Goal: Transaction & Acquisition: Purchase product/service

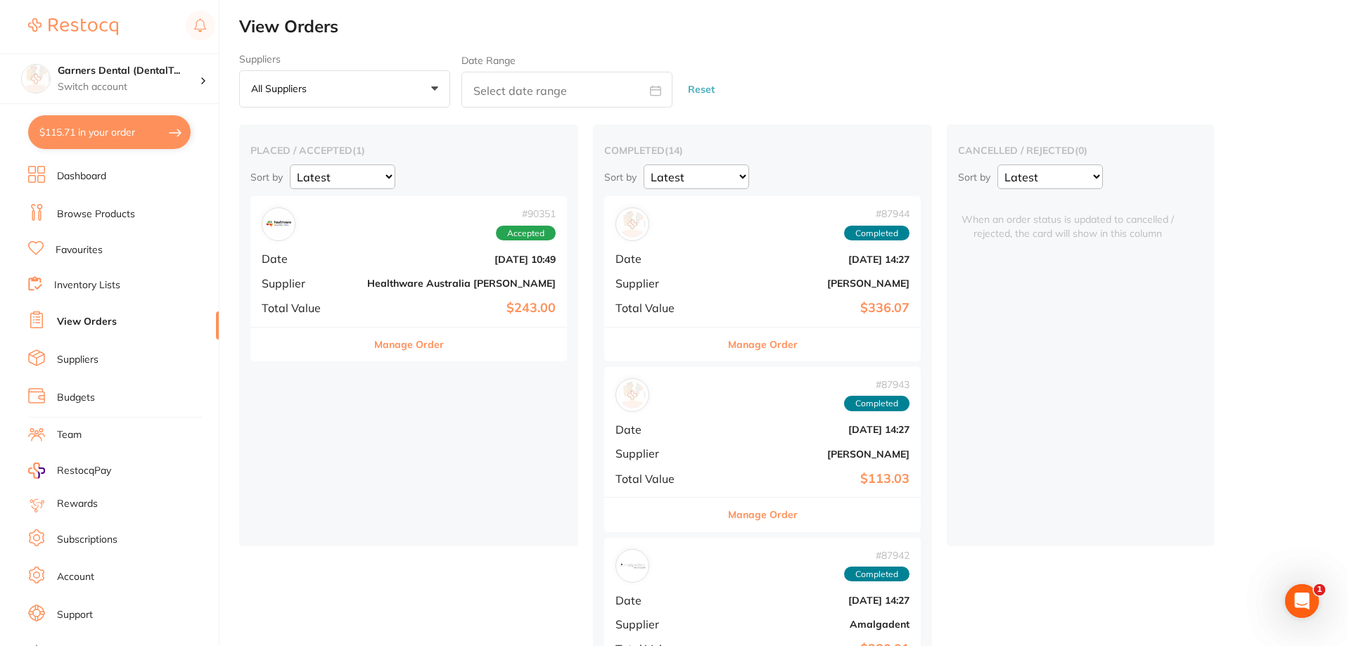
scroll to position [18, 0]
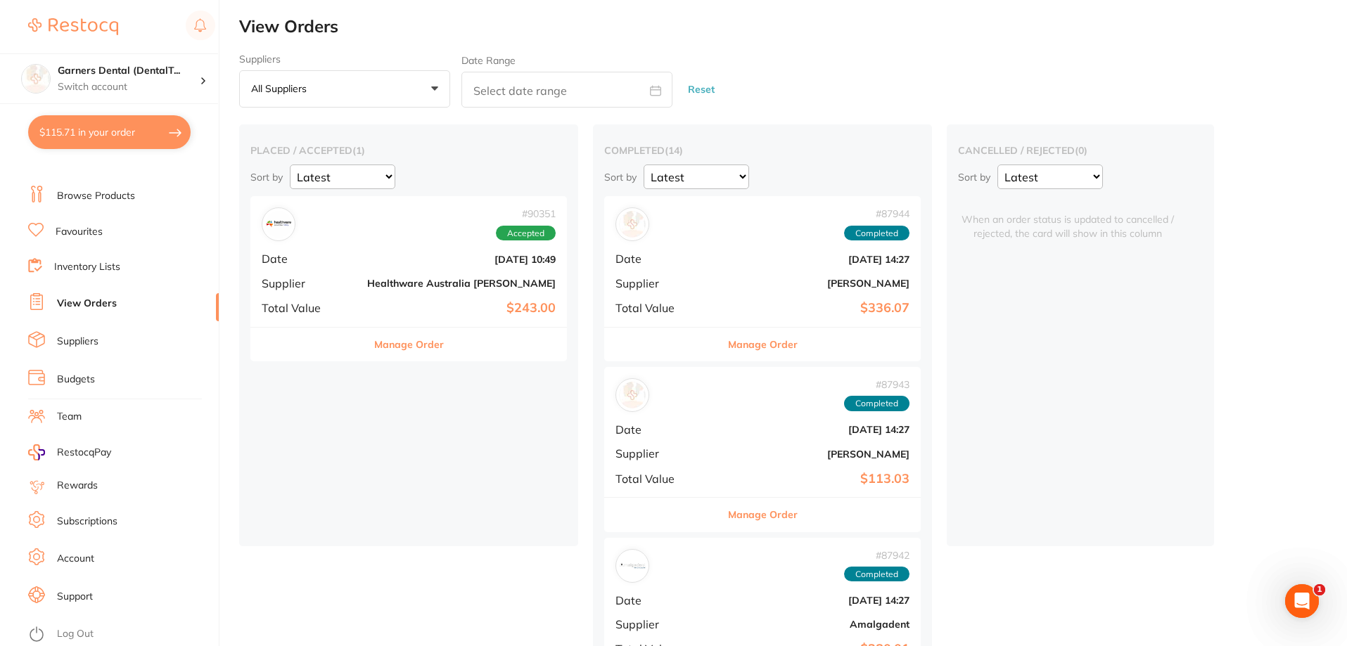
click at [99, 120] on button "$115.71 in your order" at bounding box center [109, 132] width 162 height 34
checkbox input "true"
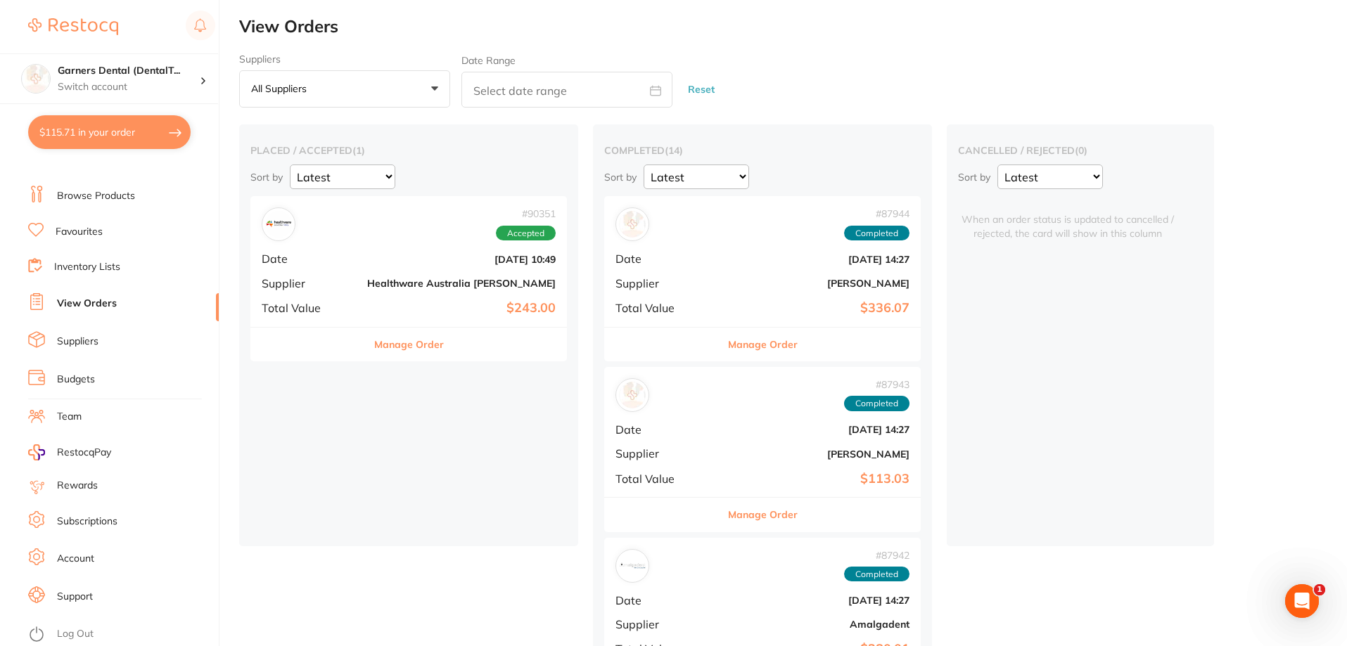
checkbox input "true"
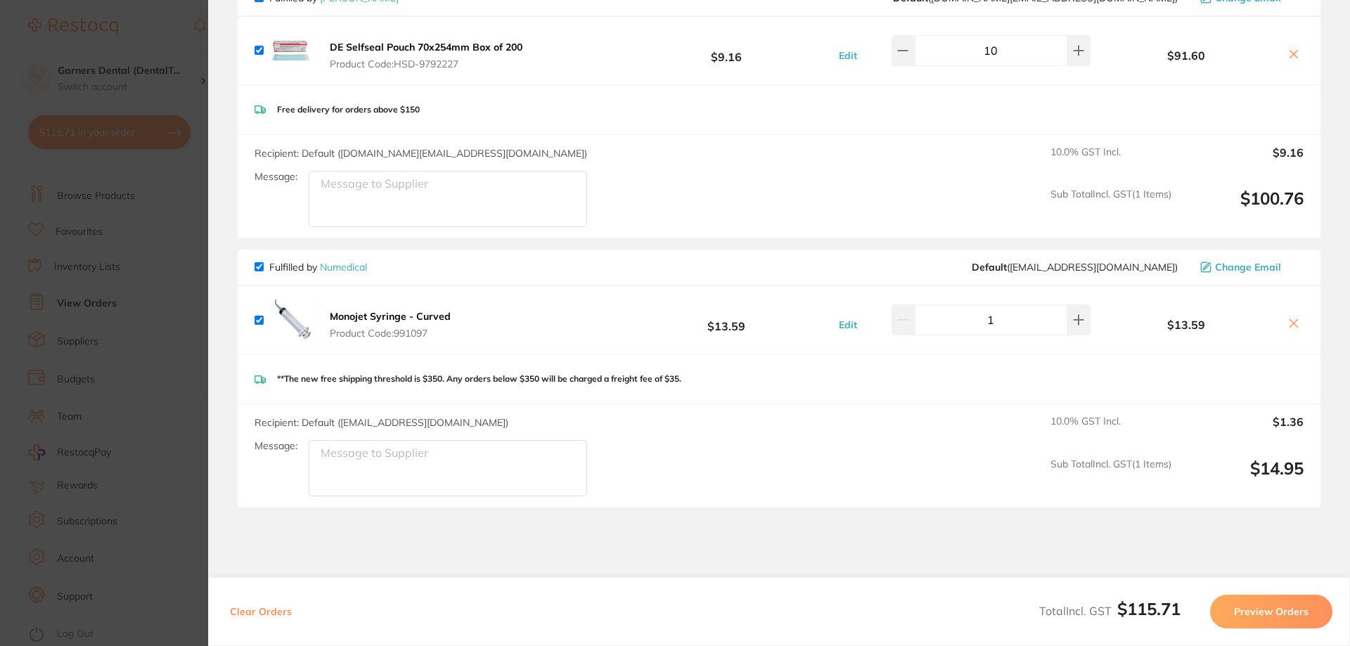
scroll to position [211, 0]
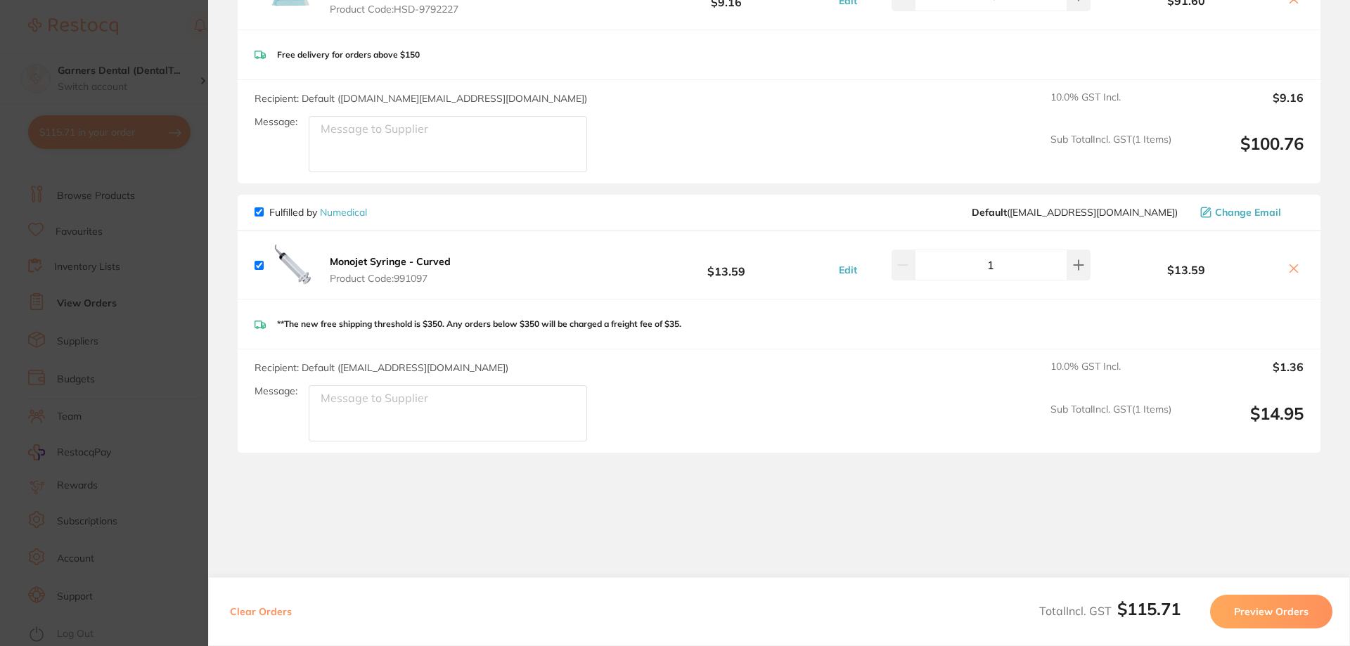
click at [257, 214] on input "checkbox" at bounding box center [259, 211] width 9 height 9
checkbox input "false"
click at [1295, 269] on icon at bounding box center [1293, 268] width 11 height 11
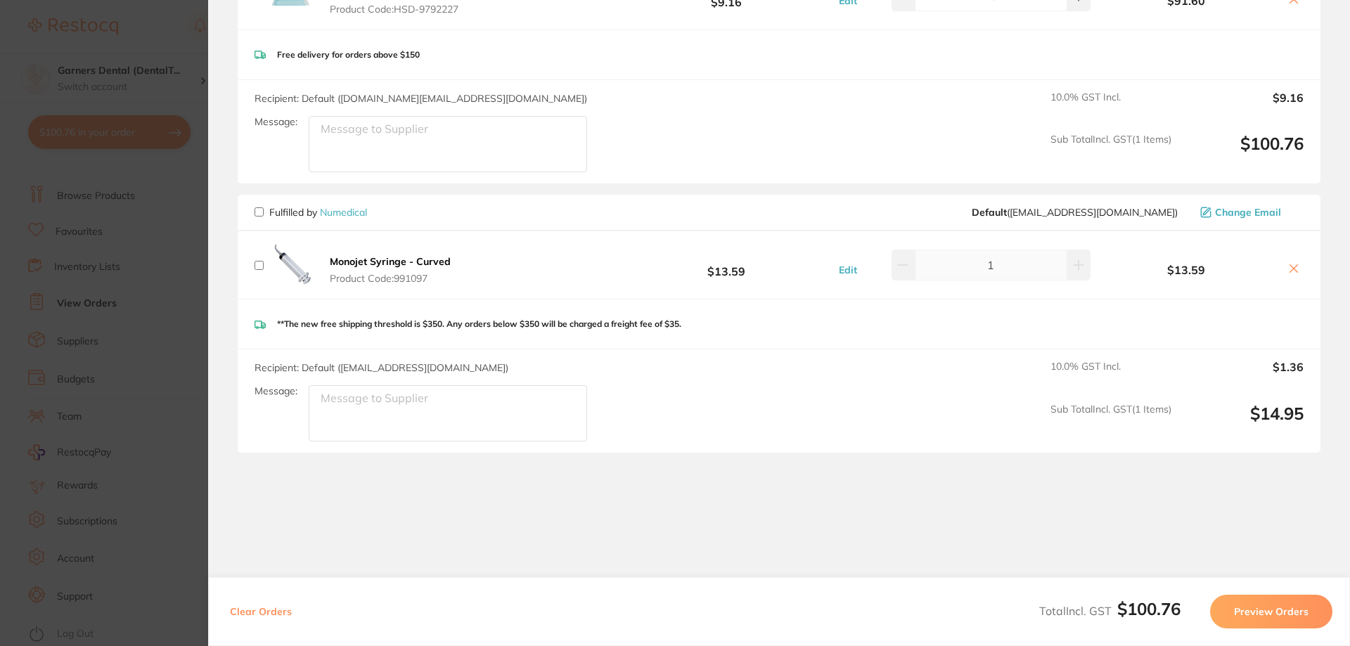
checkbox input "true"
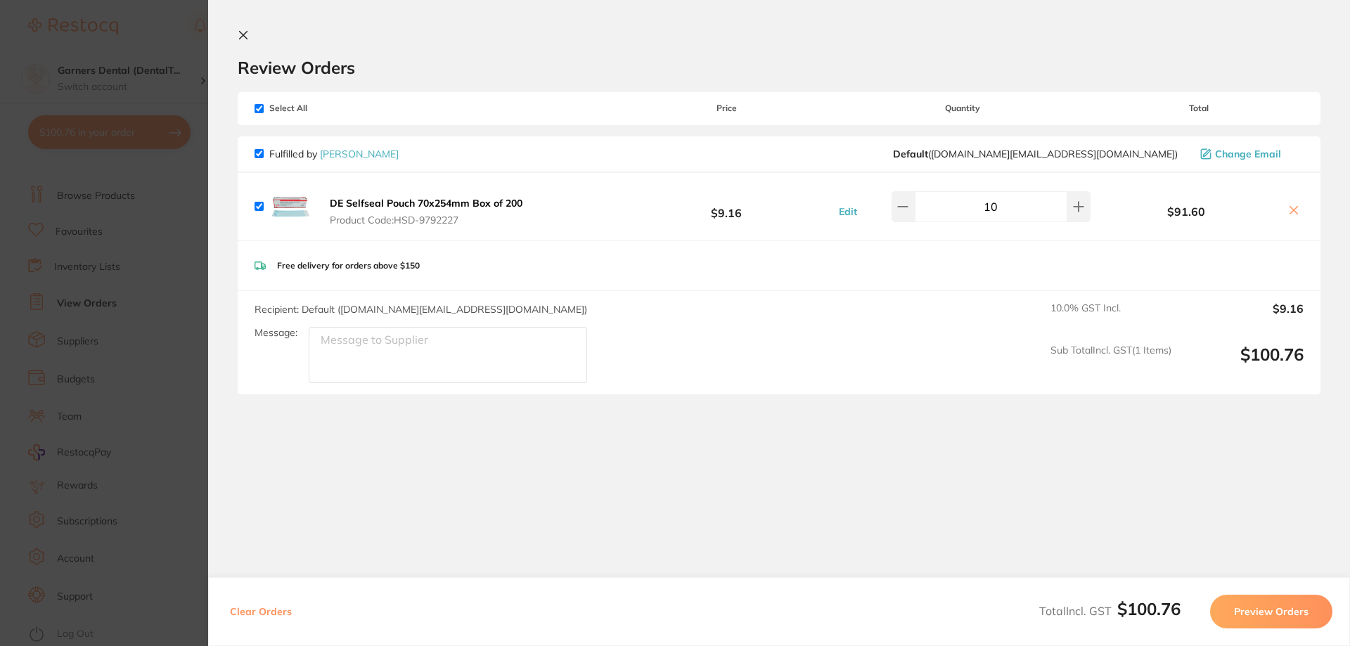
click at [238, 27] on section "Review Orders Your orders are being processed and we will notify you once we ha…" at bounding box center [779, 309] width 1142 height 618
click at [245, 33] on icon at bounding box center [244, 36] width 8 height 8
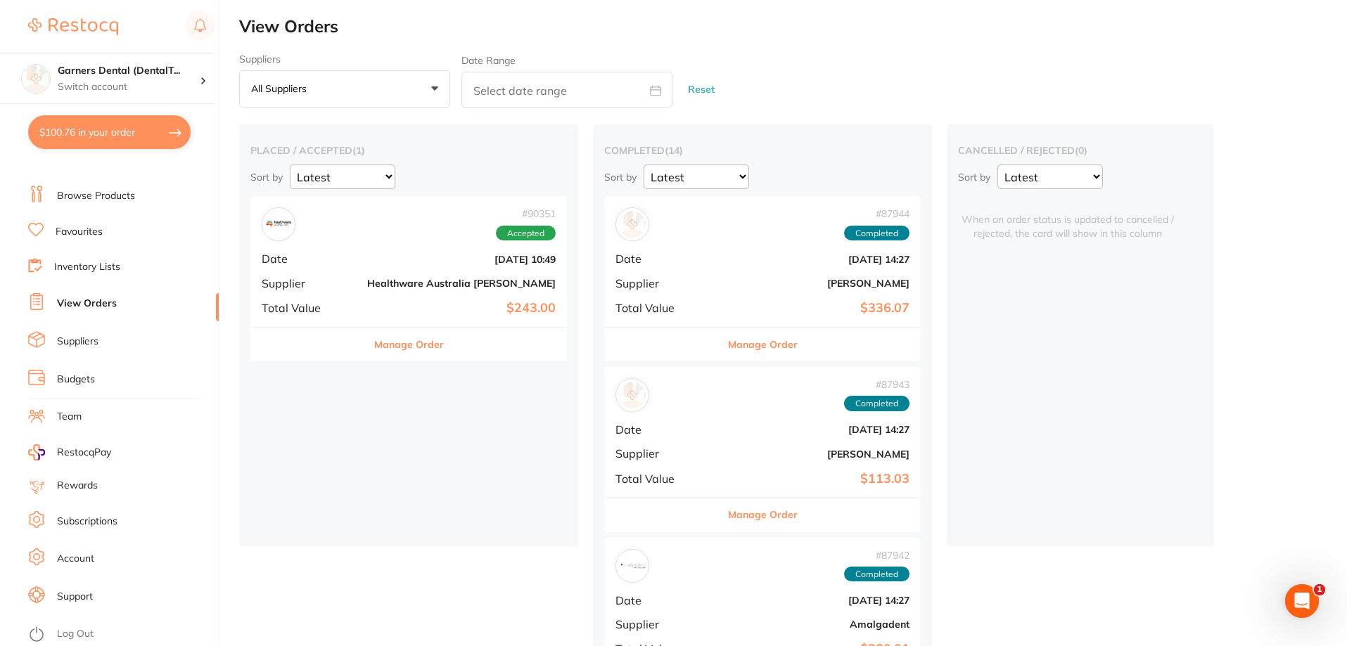
click at [132, 196] on link "Browse Products" at bounding box center [96, 196] width 78 height 14
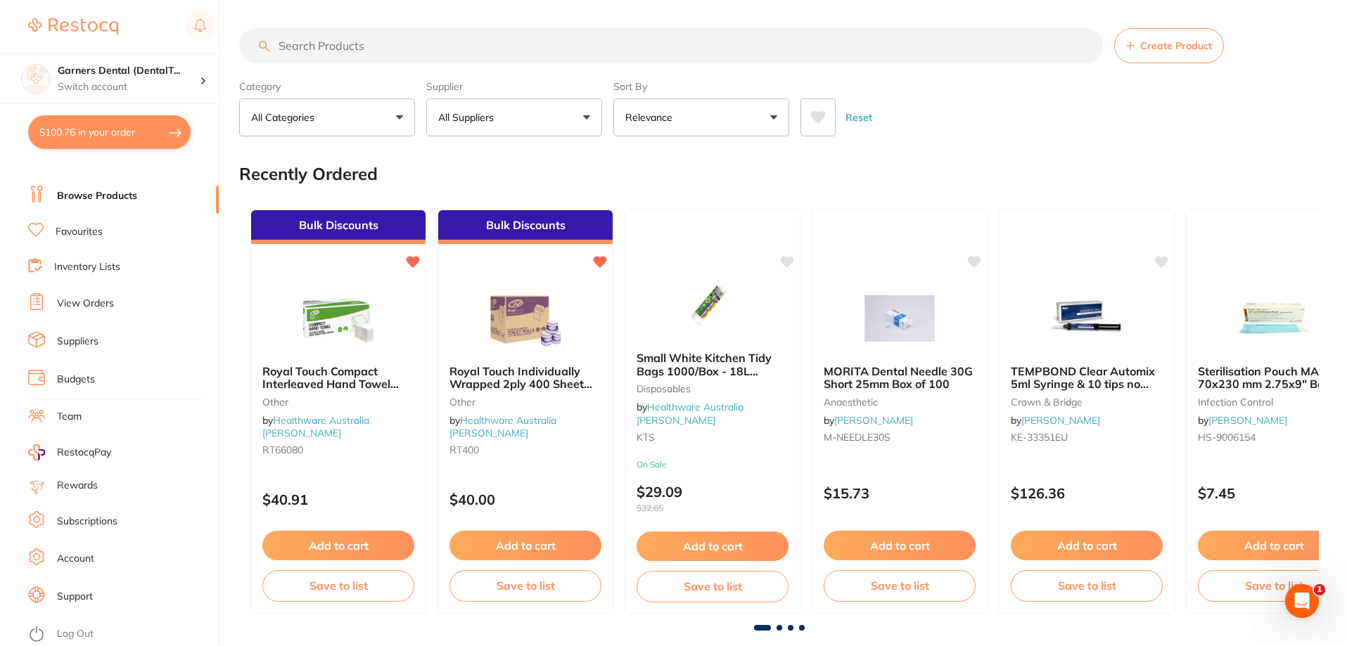
click at [380, 36] on input "search" at bounding box center [671, 45] width 864 height 35
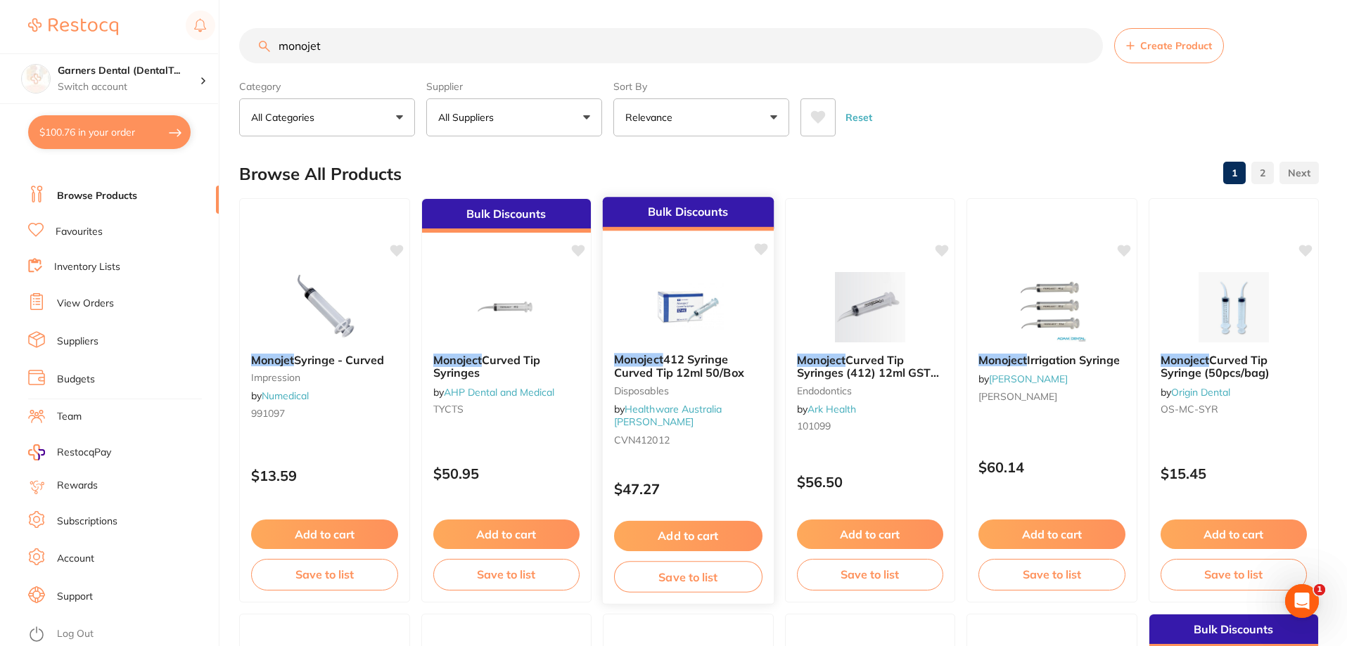
type input "monojet"
click at [707, 328] on img at bounding box center [688, 306] width 92 height 71
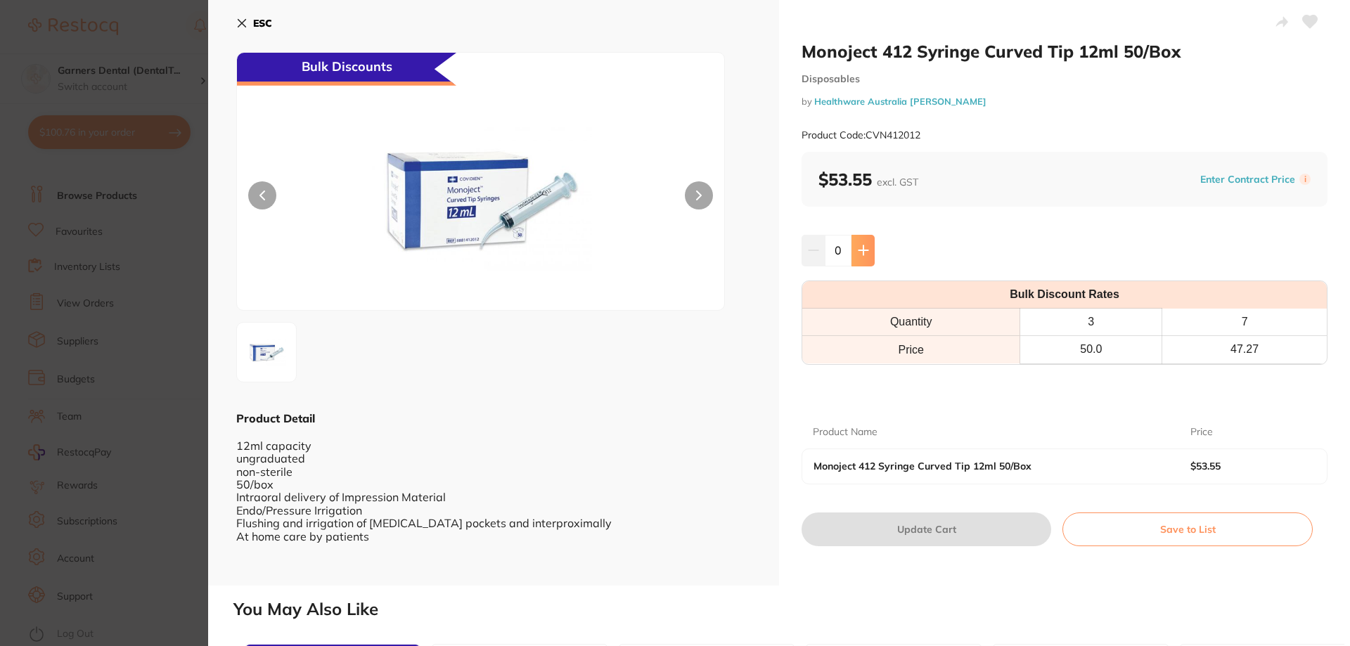
click at [862, 246] on icon at bounding box center [863, 250] width 9 height 9
type input "1"
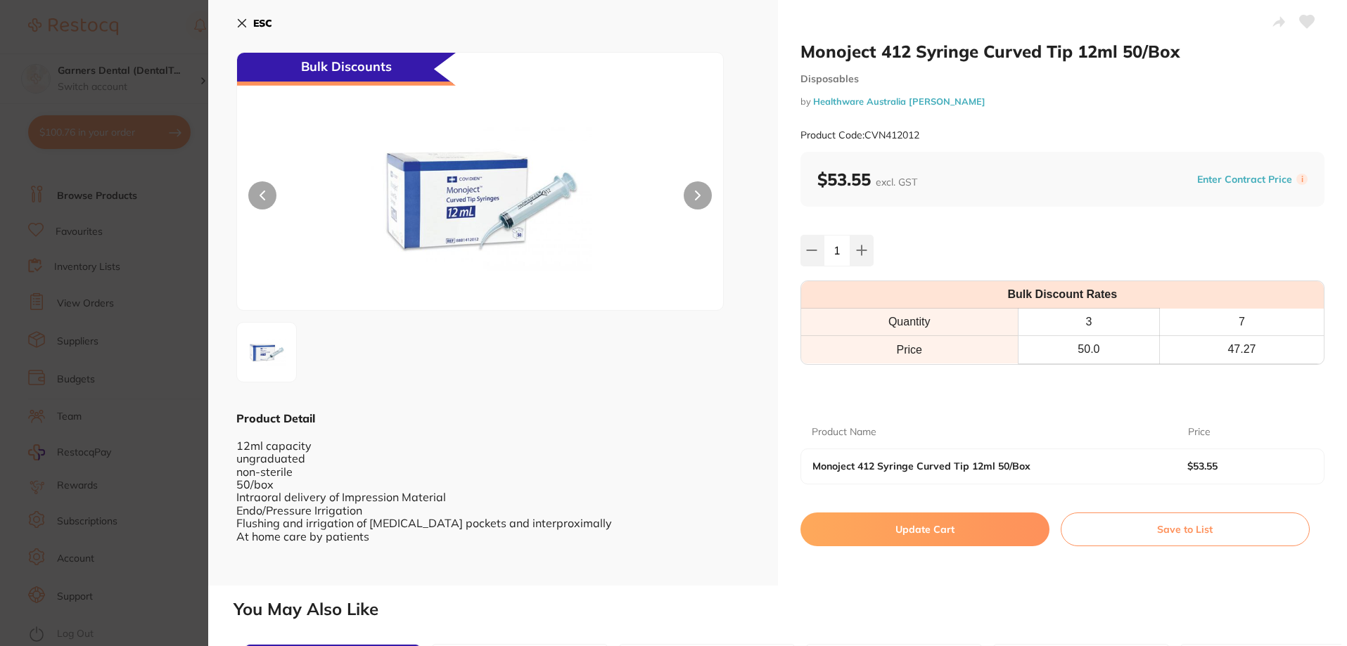
click at [938, 530] on button "Update Cart" at bounding box center [924, 530] width 249 height 34
checkbox input "false"
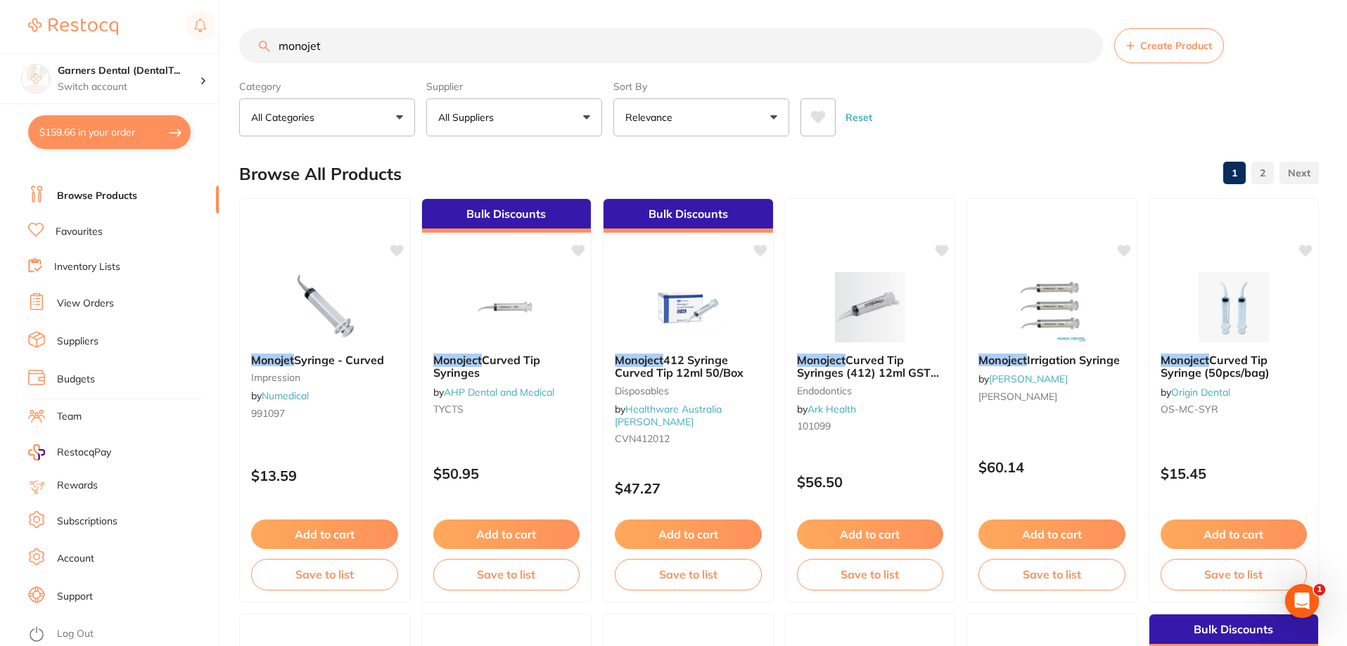
drag, startPoint x: 359, startPoint y: 49, endPoint x: 0, endPoint y: 40, distance: 358.8
click at [0, 40] on div "$159.66 Garners Dental (DentalT... Switch account Garners Dental (DentalTown 5)…" at bounding box center [673, 323] width 1347 height 646
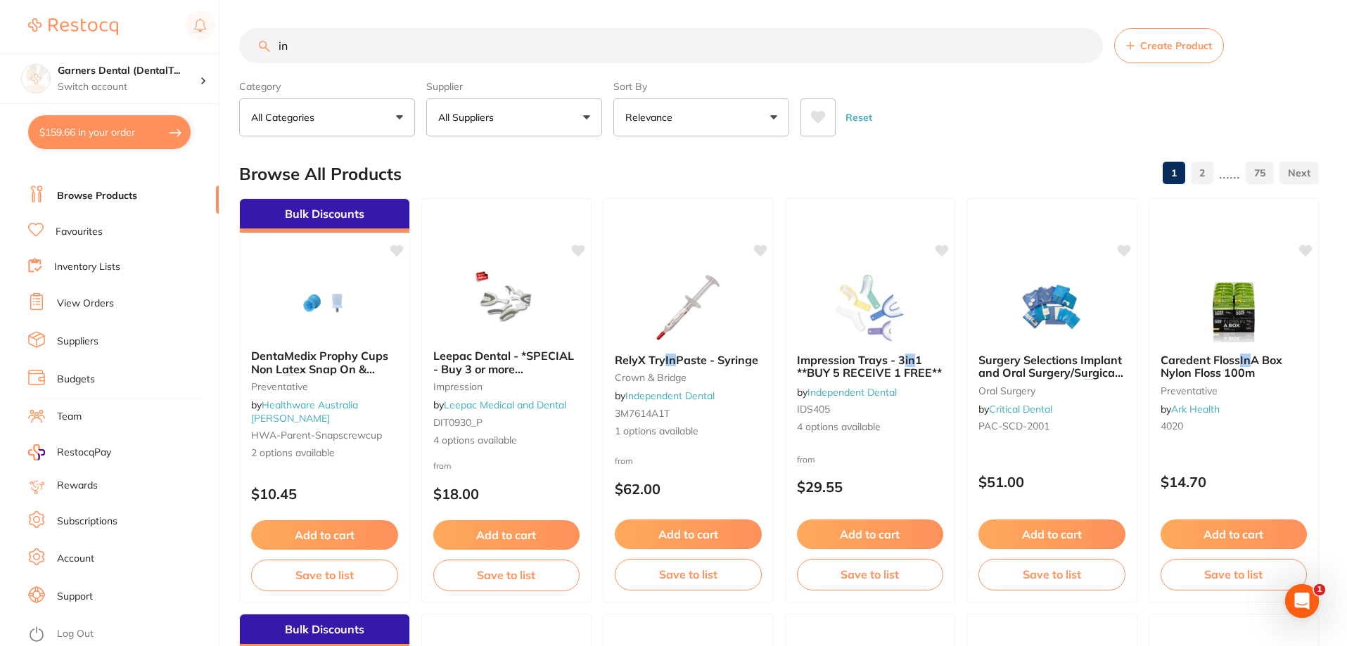
type input "in"
click at [106, 126] on button "$159.66 in your order" at bounding box center [109, 132] width 162 height 34
checkbox input "true"
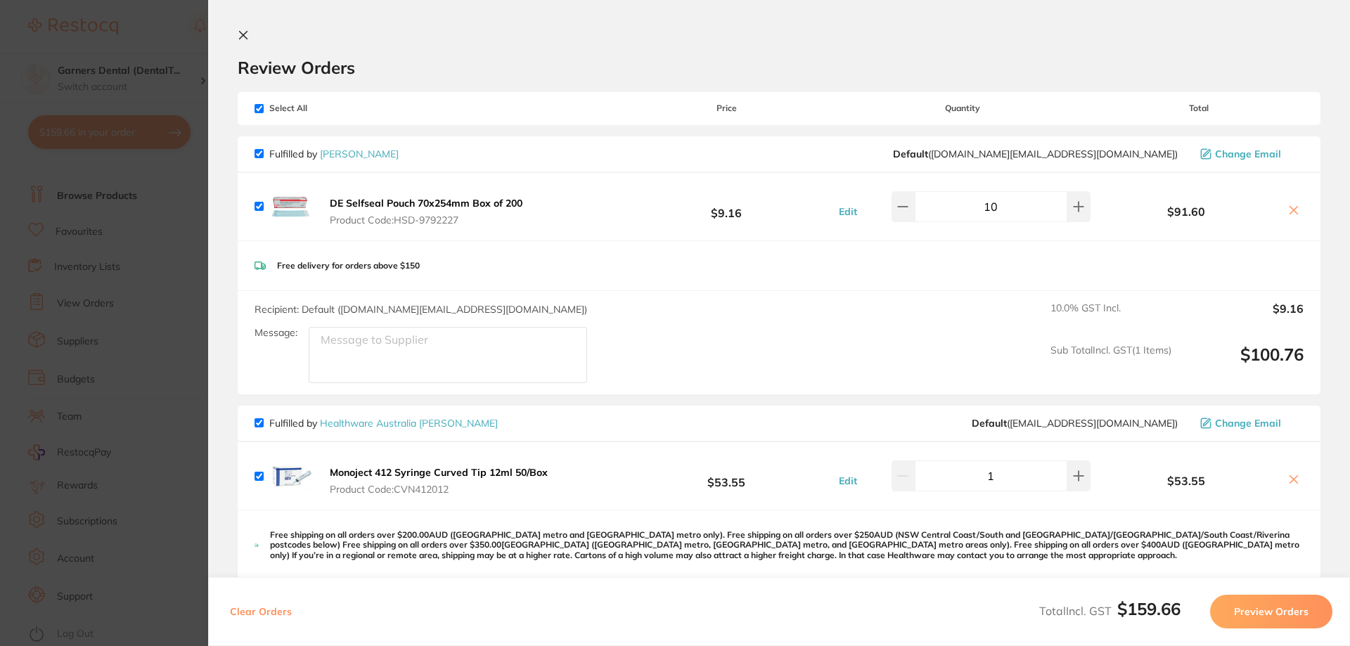
click at [123, 65] on section "Update RRP Set your pre negotiated price for this item. Item Agreed RRP (excl. …" at bounding box center [675, 323] width 1350 height 646
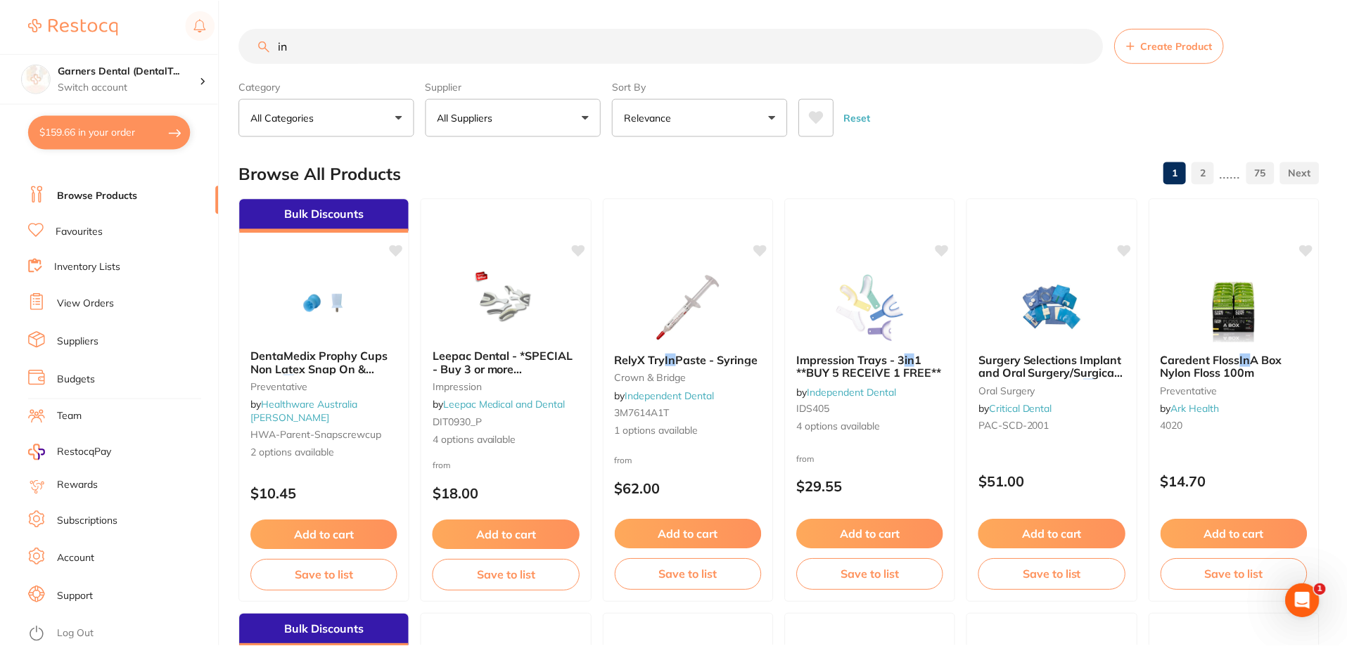
scroll to position [1, 0]
click at [331, 51] on input "in" at bounding box center [671, 44] width 864 height 35
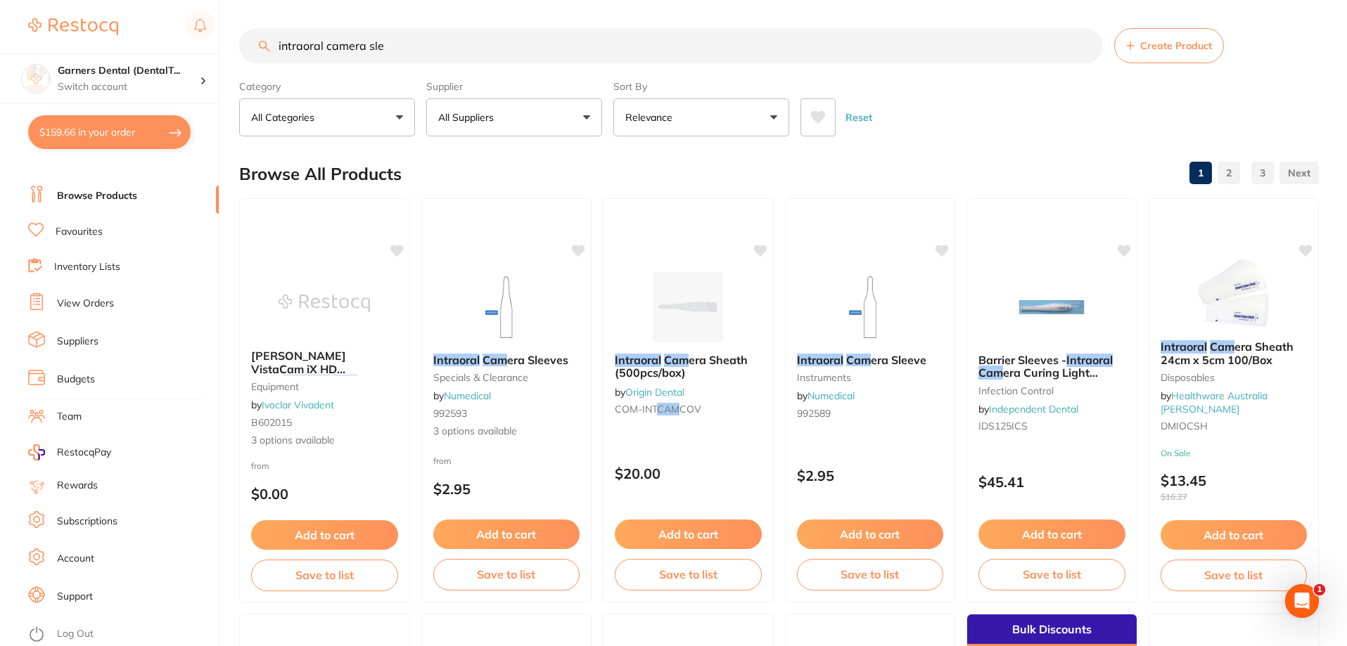
scroll to position [0, 0]
type input "intraoral camera sleeves"
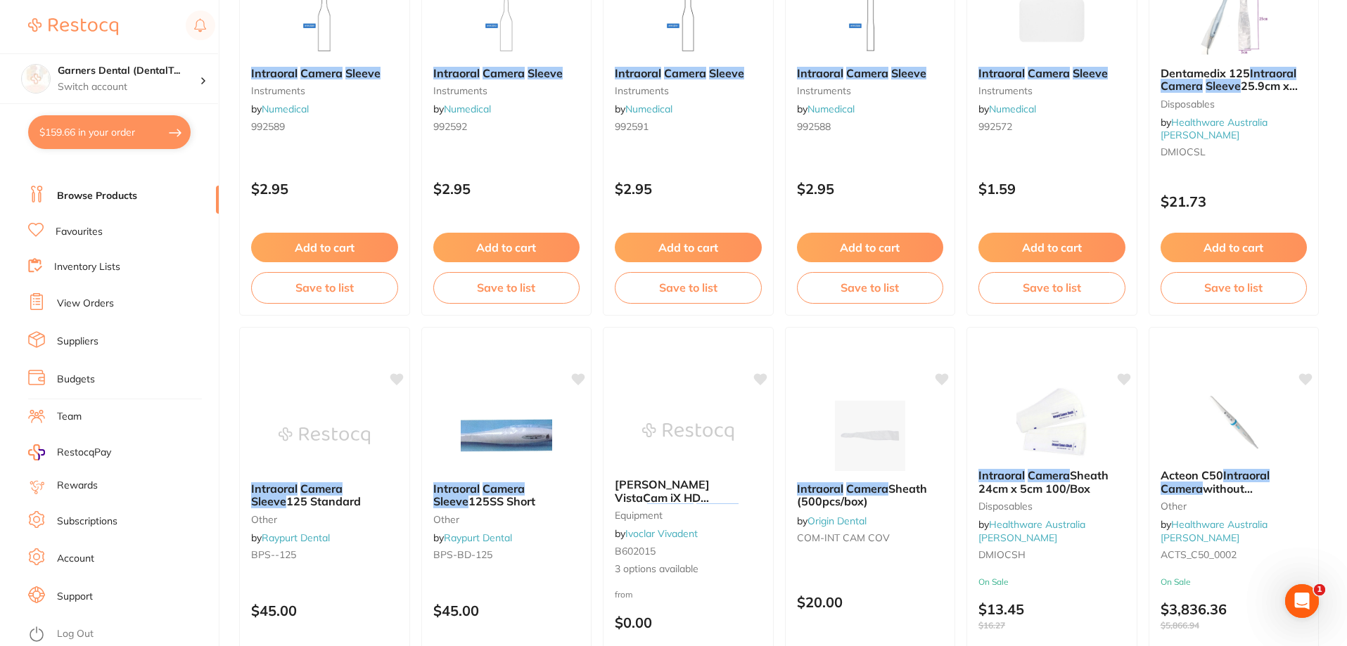
scroll to position [703, 0]
click at [1077, 416] on img at bounding box center [1052, 420] width 92 height 71
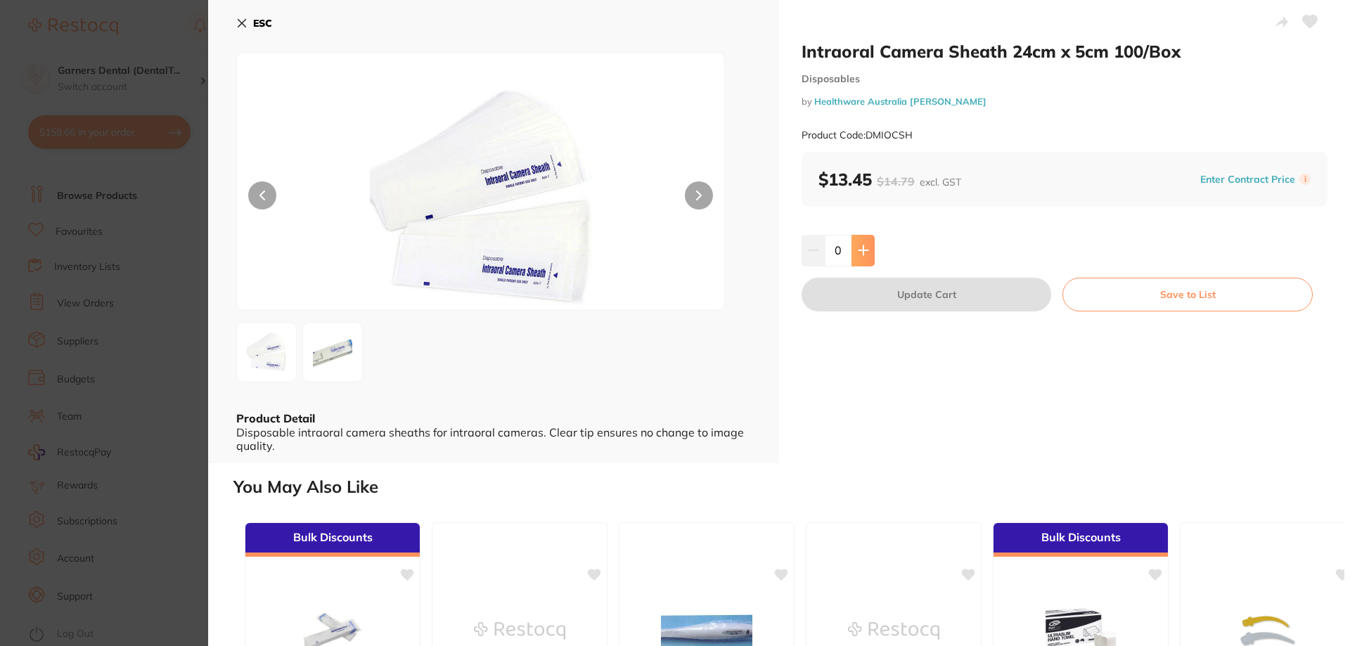
click at [868, 250] on button at bounding box center [863, 250] width 23 height 31
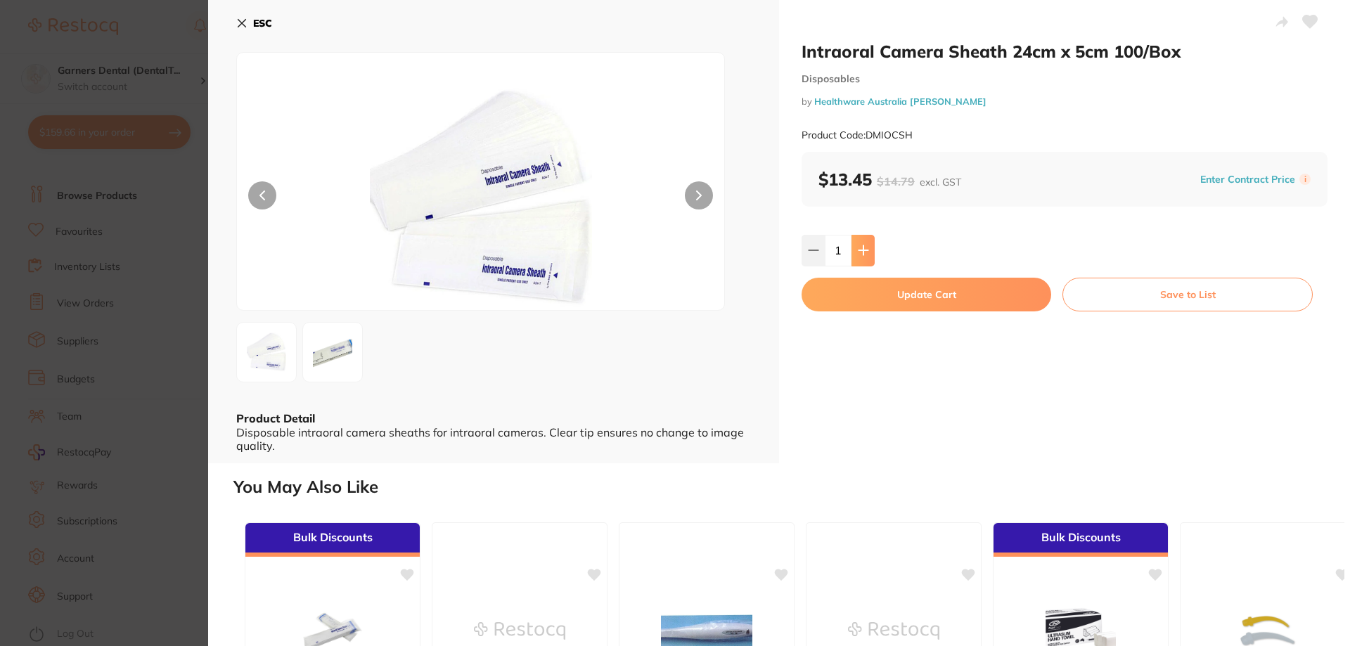
click at [868, 250] on button at bounding box center [863, 250] width 23 height 31
type input "2"
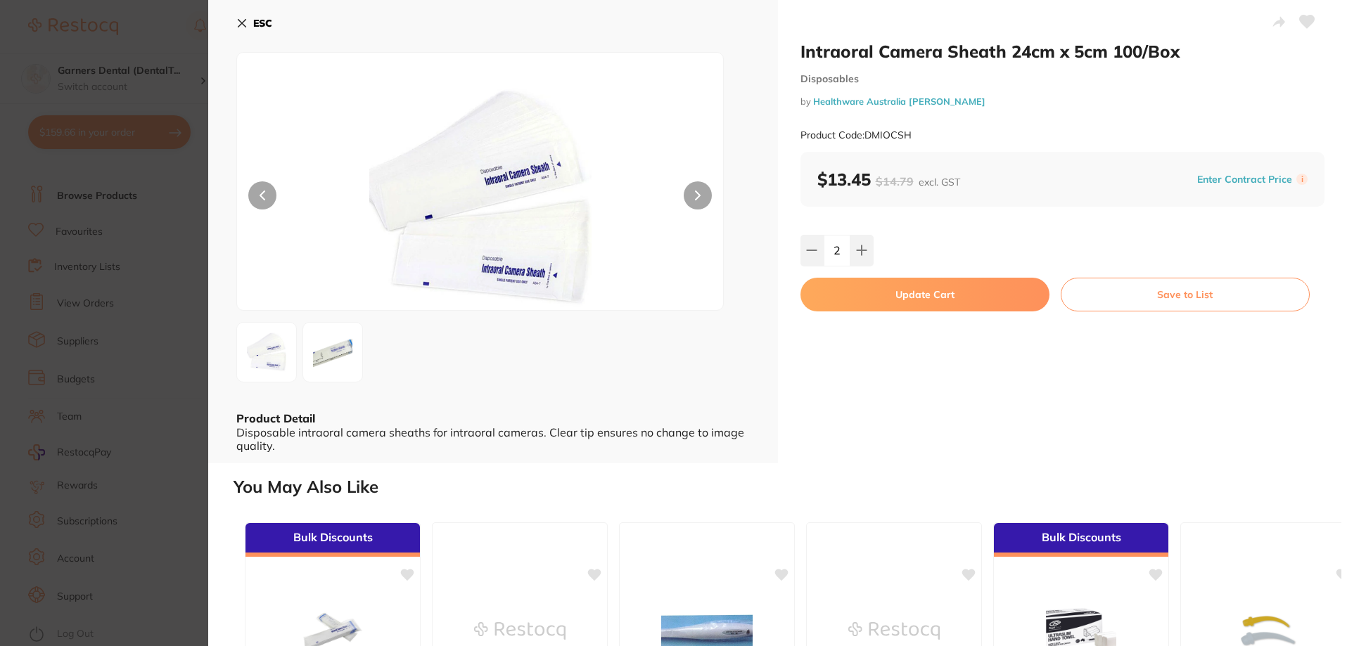
click at [971, 278] on button "Update Cart" at bounding box center [924, 295] width 249 height 34
checkbox input "false"
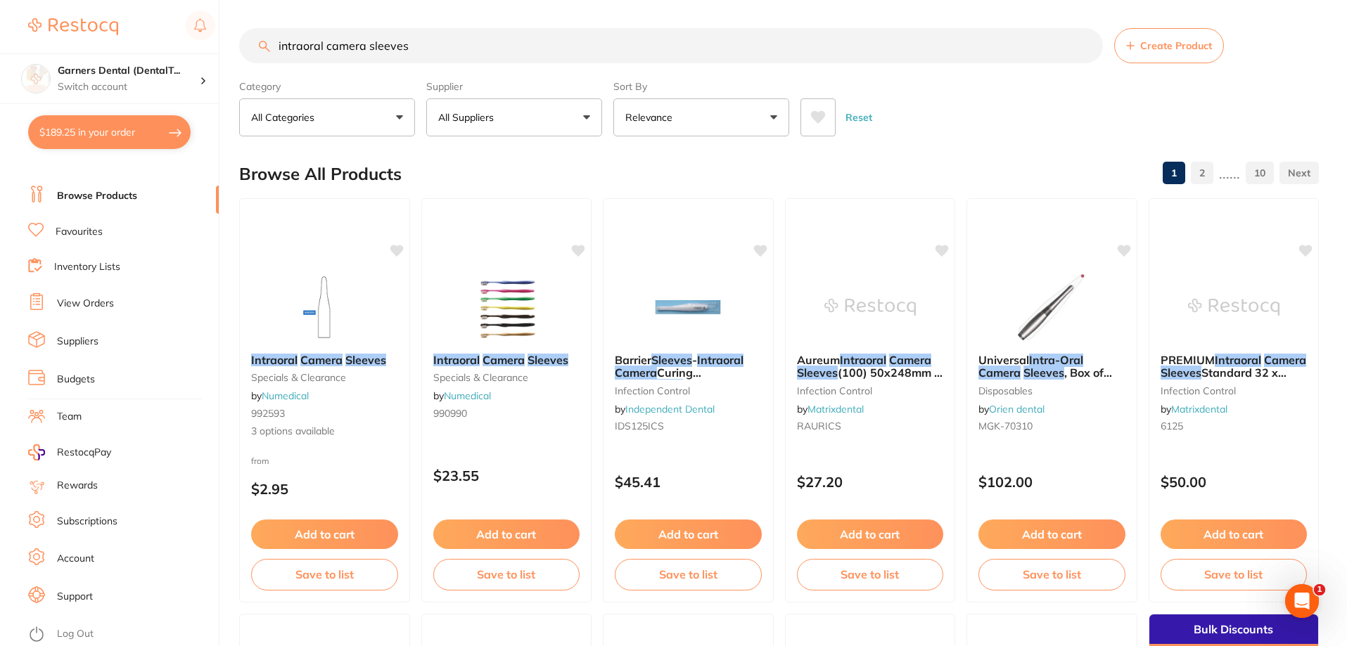
drag, startPoint x: 430, startPoint y: 47, endPoint x: 54, endPoint y: 9, distance: 378.2
click at [54, 9] on div "$189.25 Garners Dental (DentalT... Switch account Garners Dental (DentalTown 5)…" at bounding box center [673, 323] width 1347 height 646
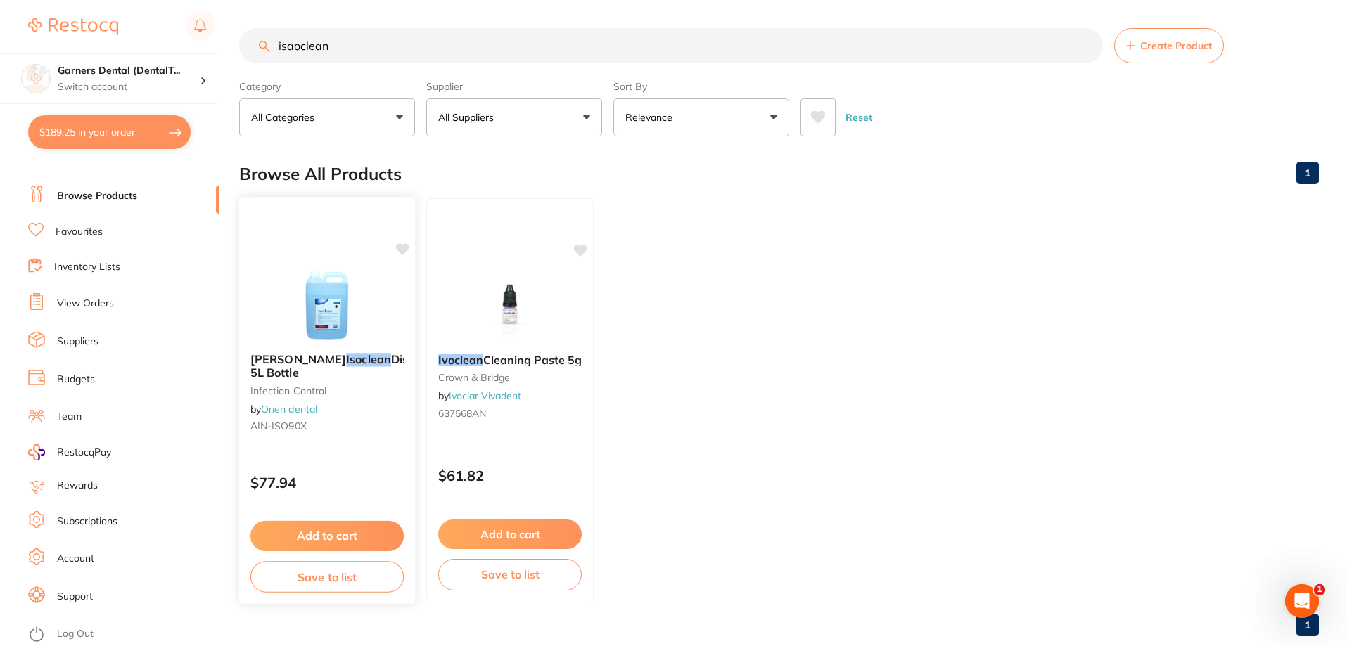
click at [340, 312] on img at bounding box center [327, 306] width 92 height 71
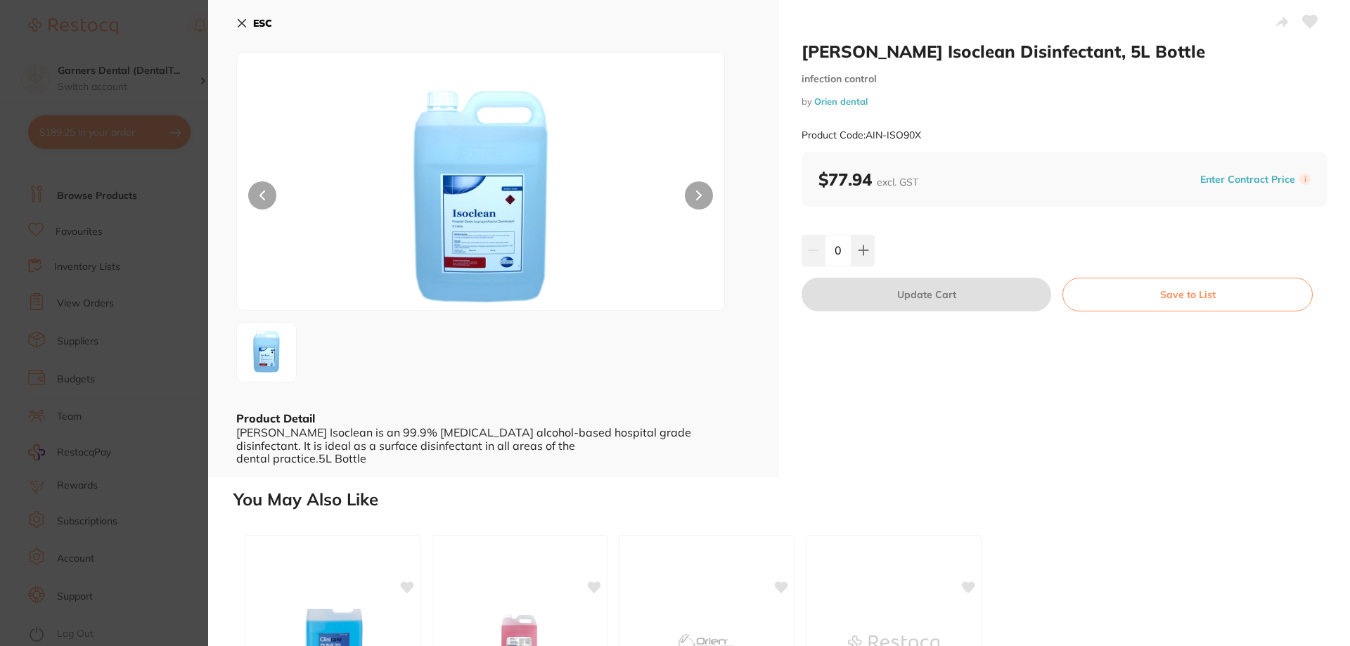
click at [238, 27] on icon at bounding box center [241, 23] width 11 height 11
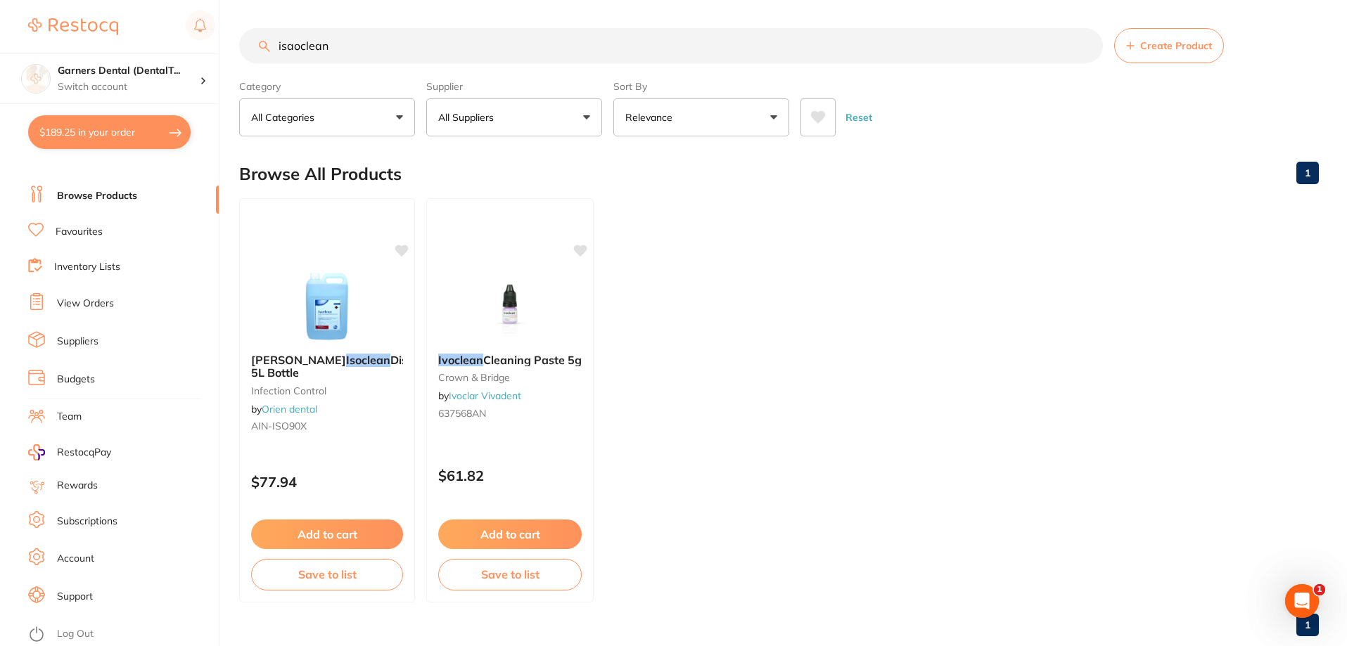
drag, startPoint x: 385, startPoint y: 45, endPoint x: 196, endPoint y: 8, distance: 193.5
click at [196, 8] on div "$189.25 Garners Dental (DentalT... Switch account Garners Dental (DentalTown 5)…" at bounding box center [673, 323] width 1347 height 646
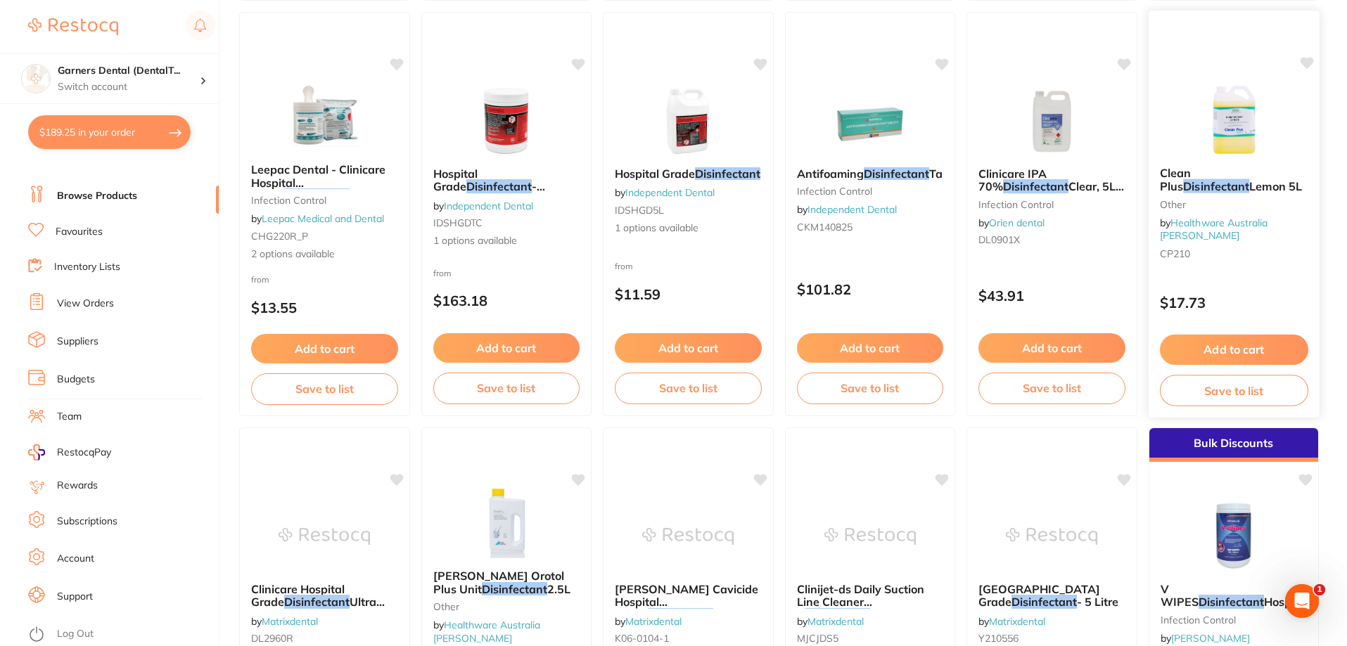
scroll to position [1407, 0]
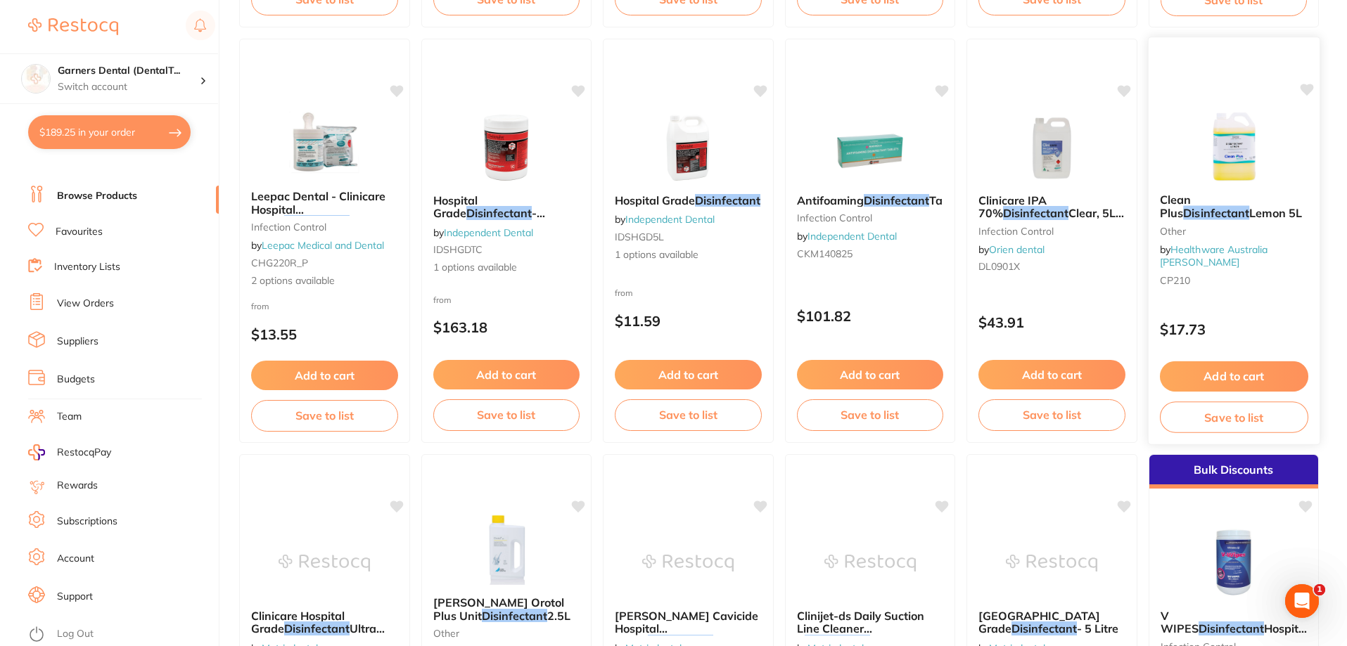
click at [1236, 139] on img at bounding box center [1233, 146] width 92 height 71
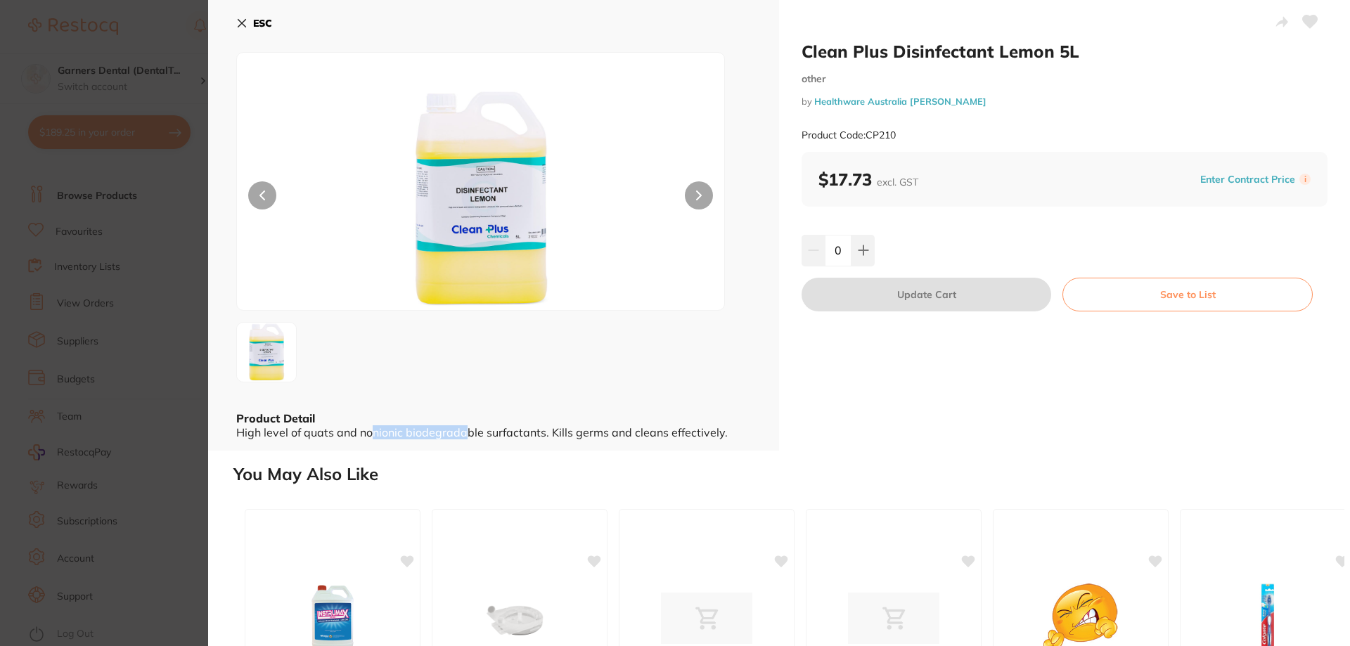
drag, startPoint x: 374, startPoint y: 429, endPoint x: 466, endPoint y: 447, distance: 93.8
click at [466, 447] on div "ESC Product Detail High level of quats and nonionic biodegradable surfactants. …" at bounding box center [493, 225] width 571 height 451
click at [259, 23] on b "ESC" at bounding box center [262, 23] width 19 height 13
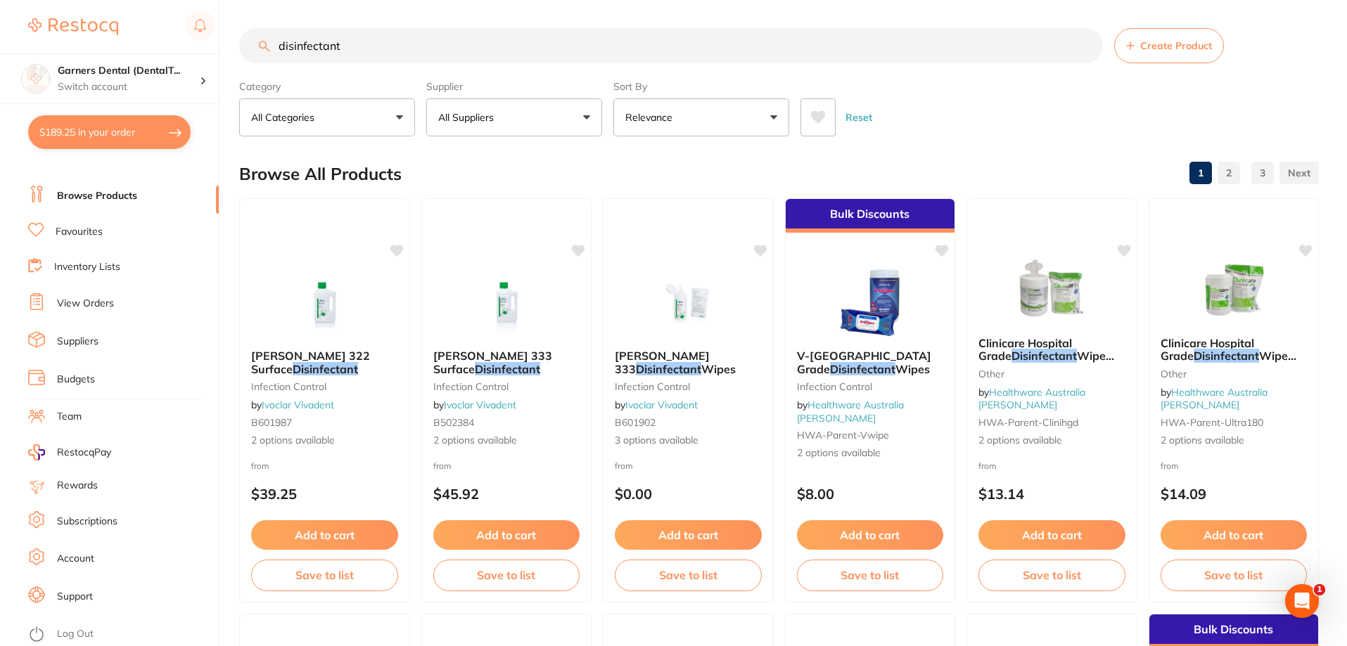
click at [276, 51] on input "disinfectant" at bounding box center [671, 45] width 864 height 35
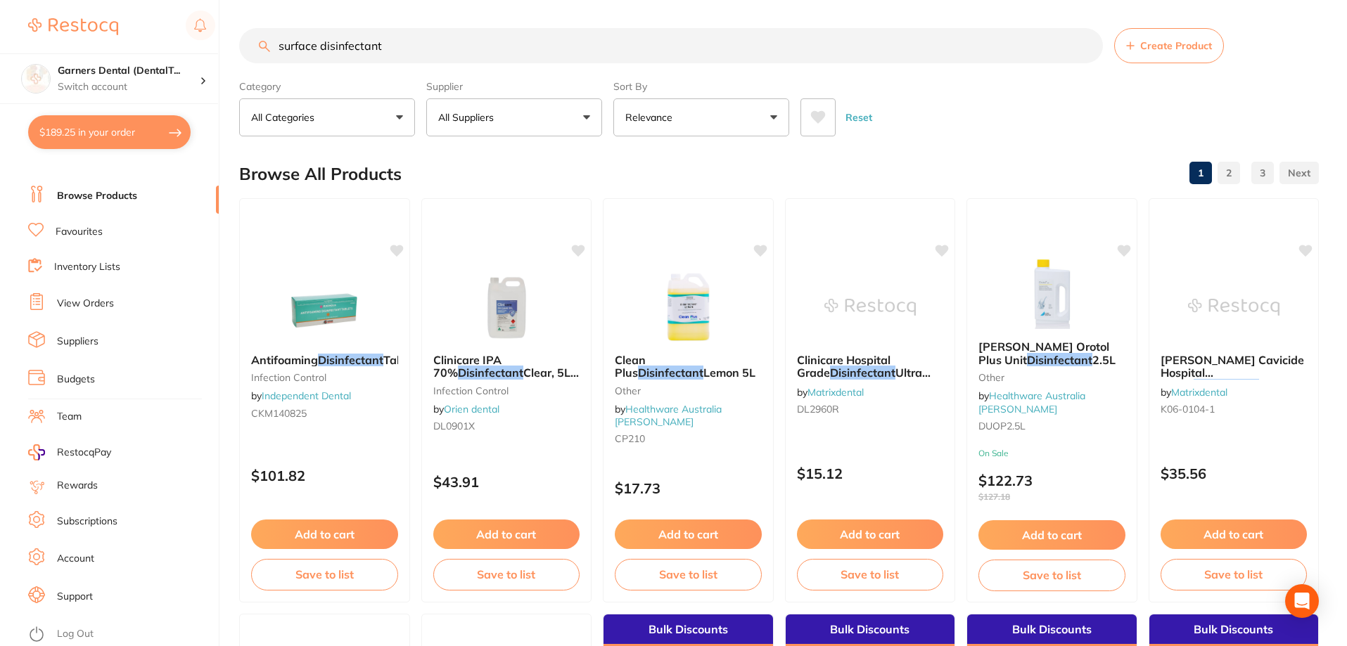
type input "surface disinfectant"
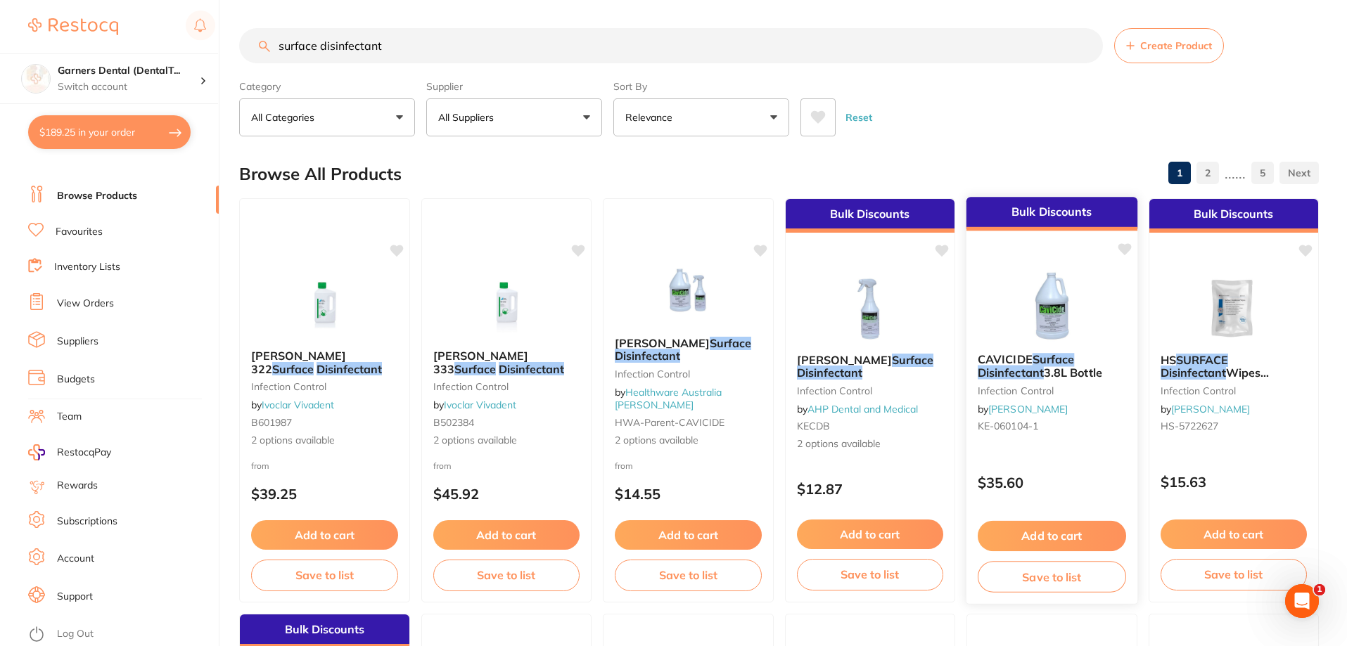
click at [1054, 319] on img at bounding box center [1052, 306] width 92 height 71
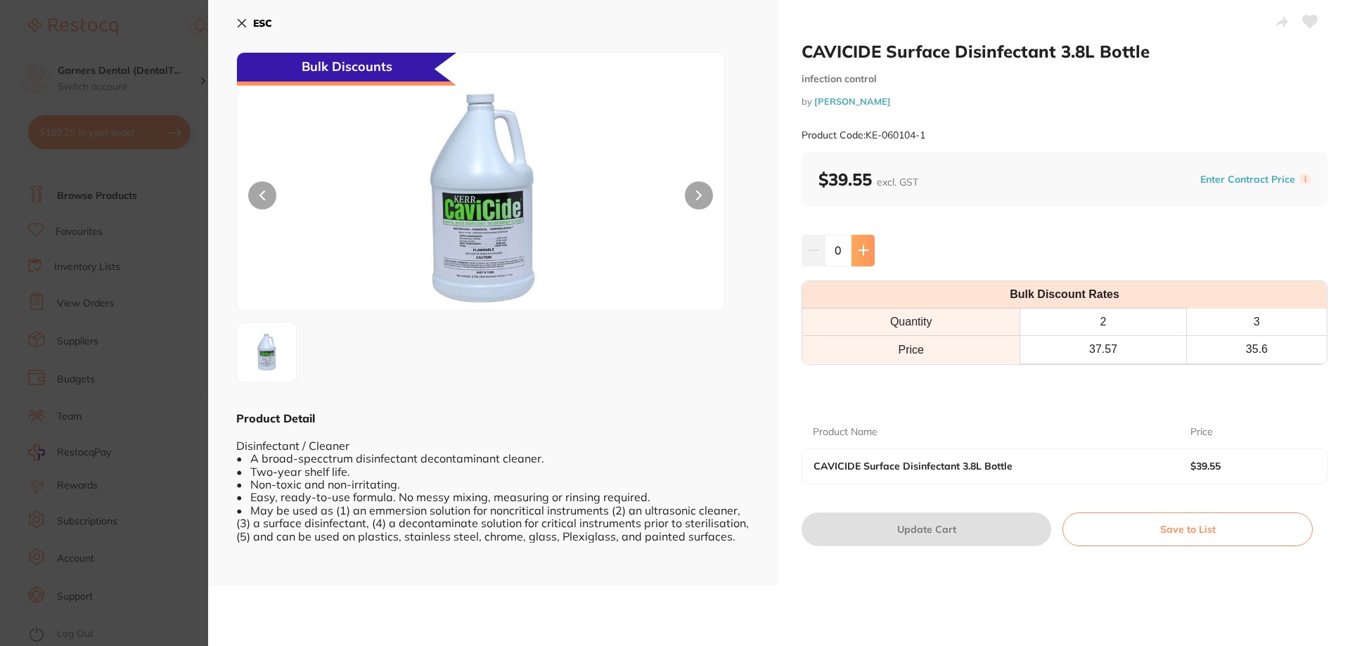
click at [860, 245] on icon at bounding box center [863, 250] width 11 height 11
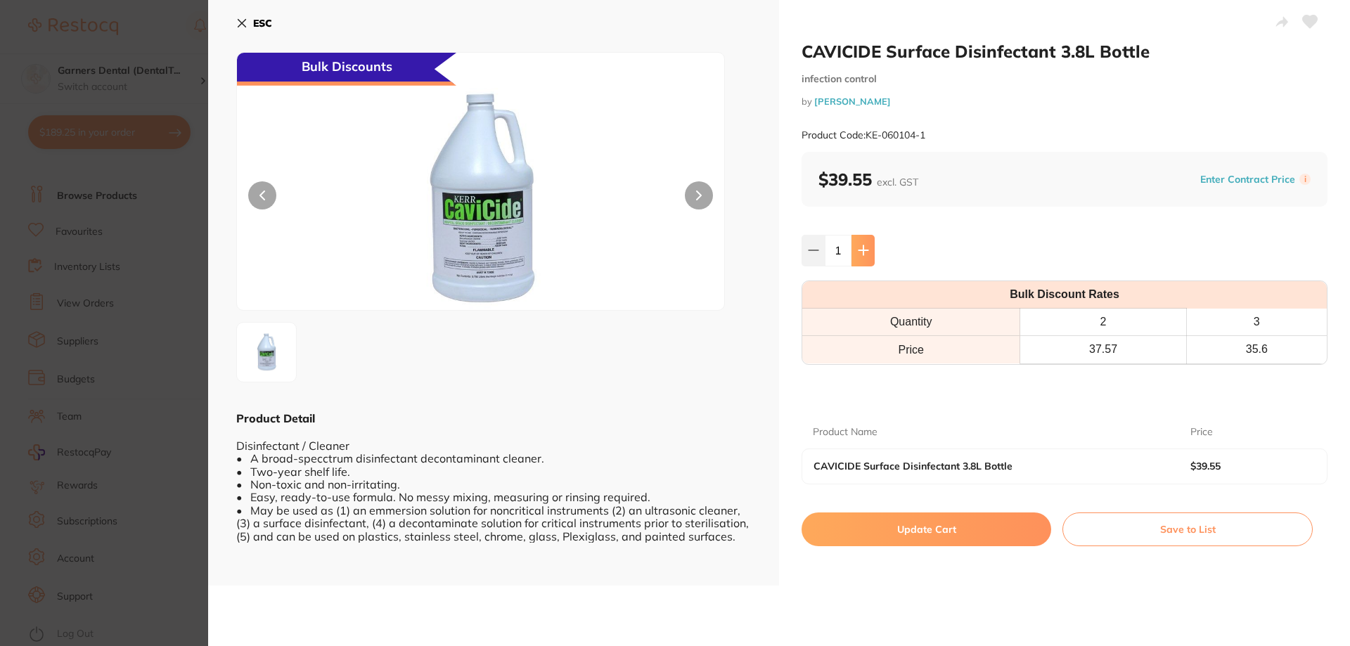
click at [860, 245] on icon at bounding box center [863, 250] width 11 height 11
type input "3"
click at [941, 518] on button "Update Cart" at bounding box center [927, 530] width 250 height 34
checkbox input "false"
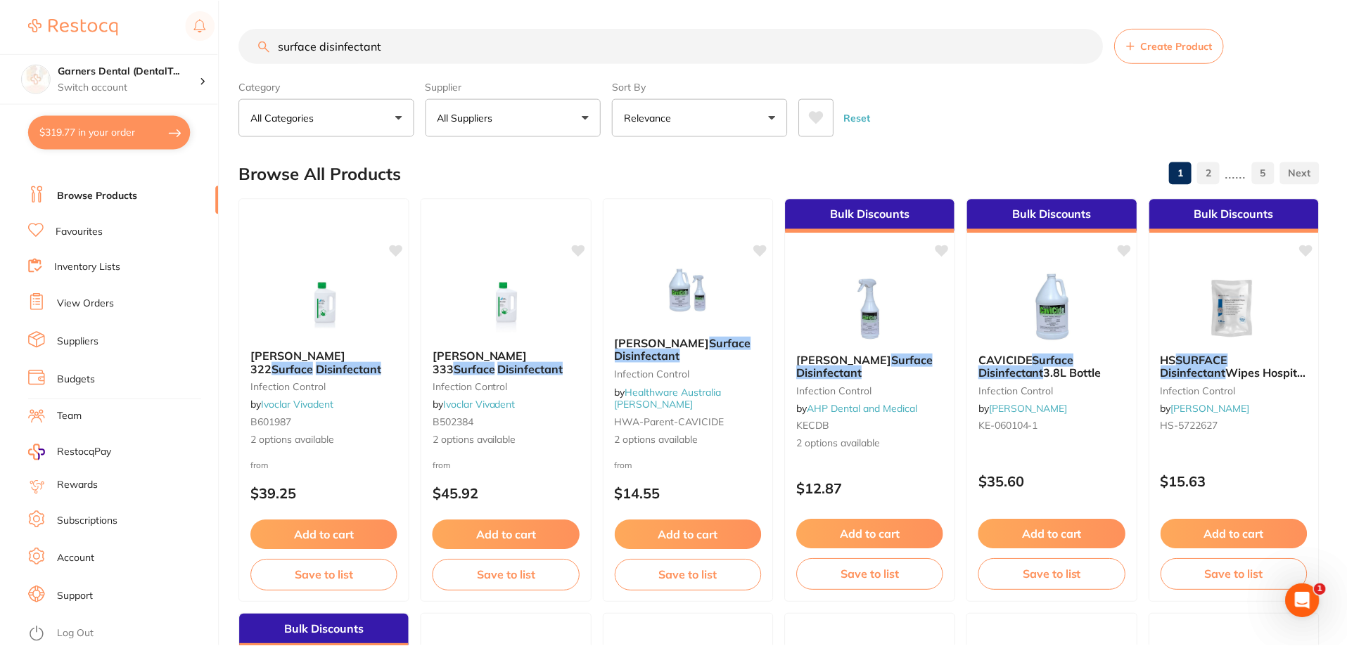
scroll to position [1, 0]
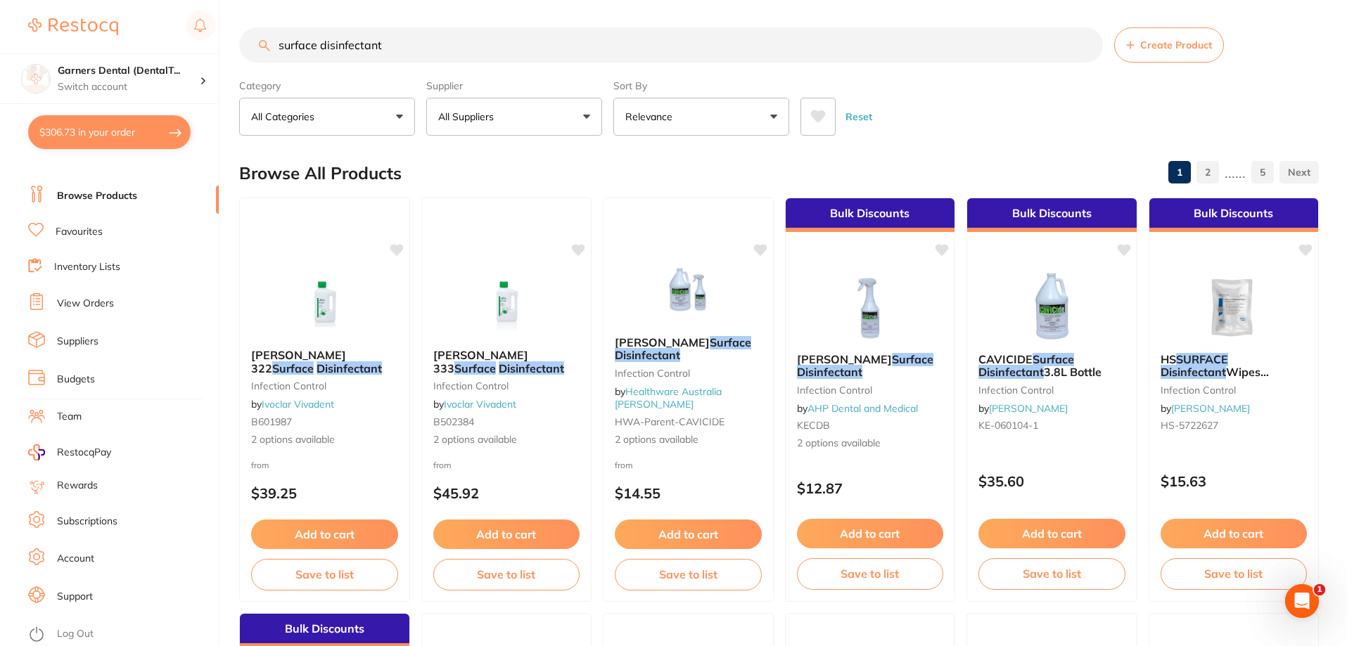
click at [117, 120] on button "$306.73 in your order" at bounding box center [109, 132] width 162 height 34
checkbox input "true"
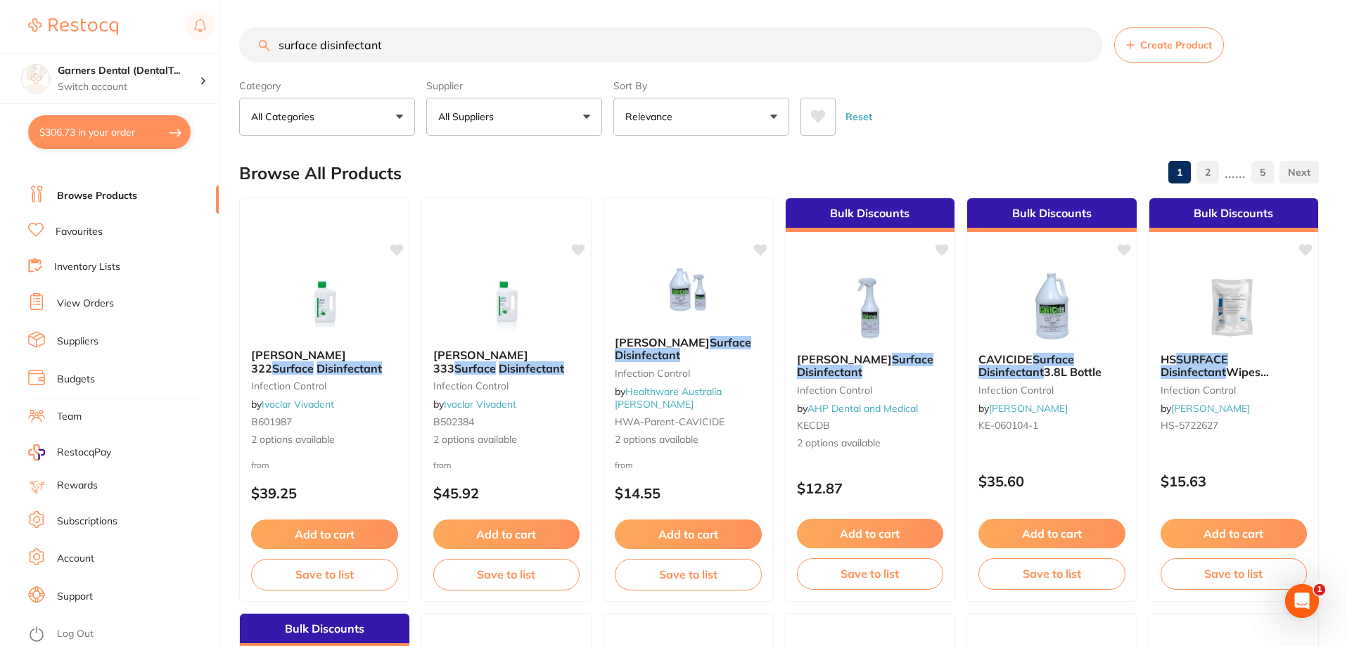
checkbox input "true"
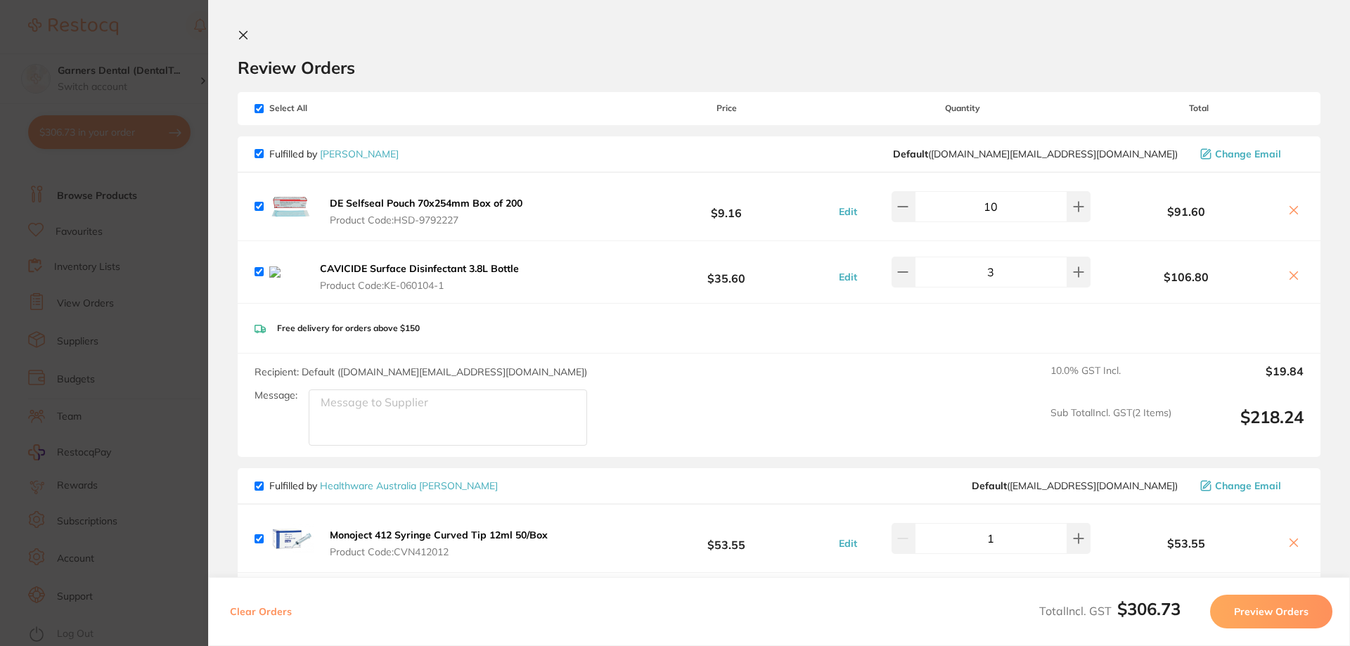
click at [242, 34] on icon at bounding box center [244, 36] width 8 height 8
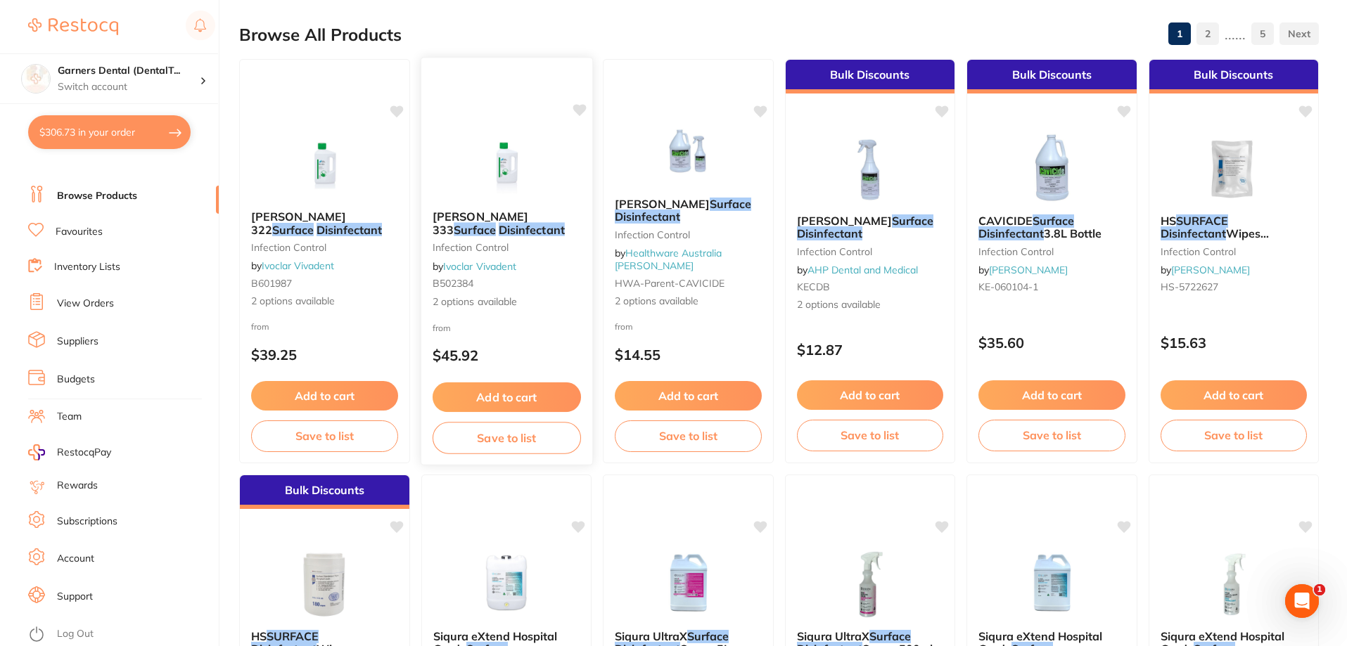
scroll to position [141, 0]
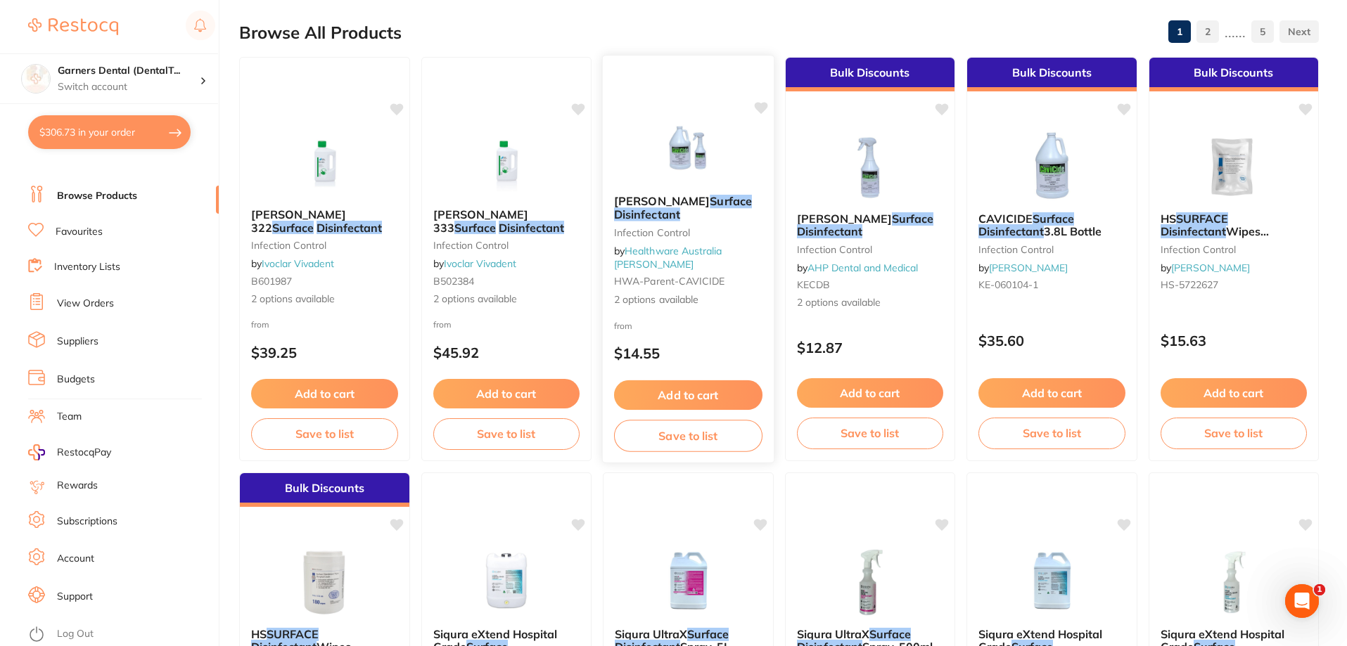
click at [668, 199] on div "Kerr CaviCide Surface Disinfectant Infection Control by Healthware Australia Ri…" at bounding box center [688, 251] width 171 height 134
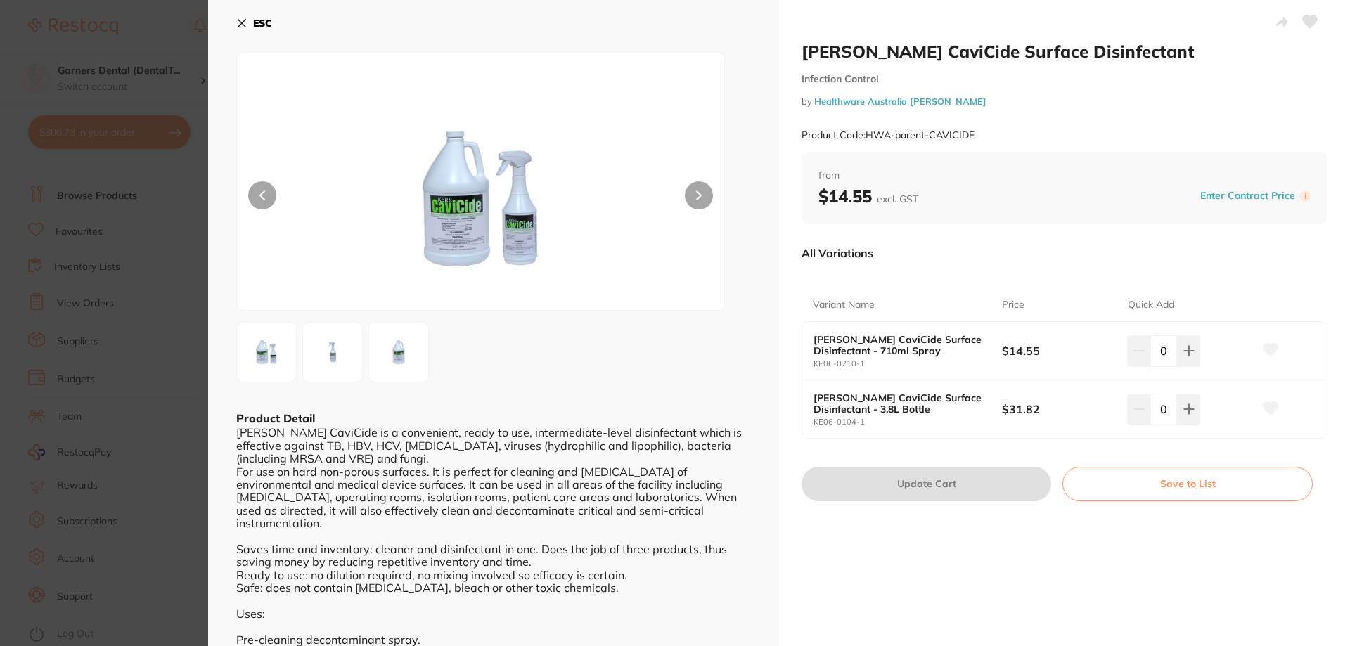
click at [248, 13] on button "ESC" at bounding box center [254, 23] width 36 height 24
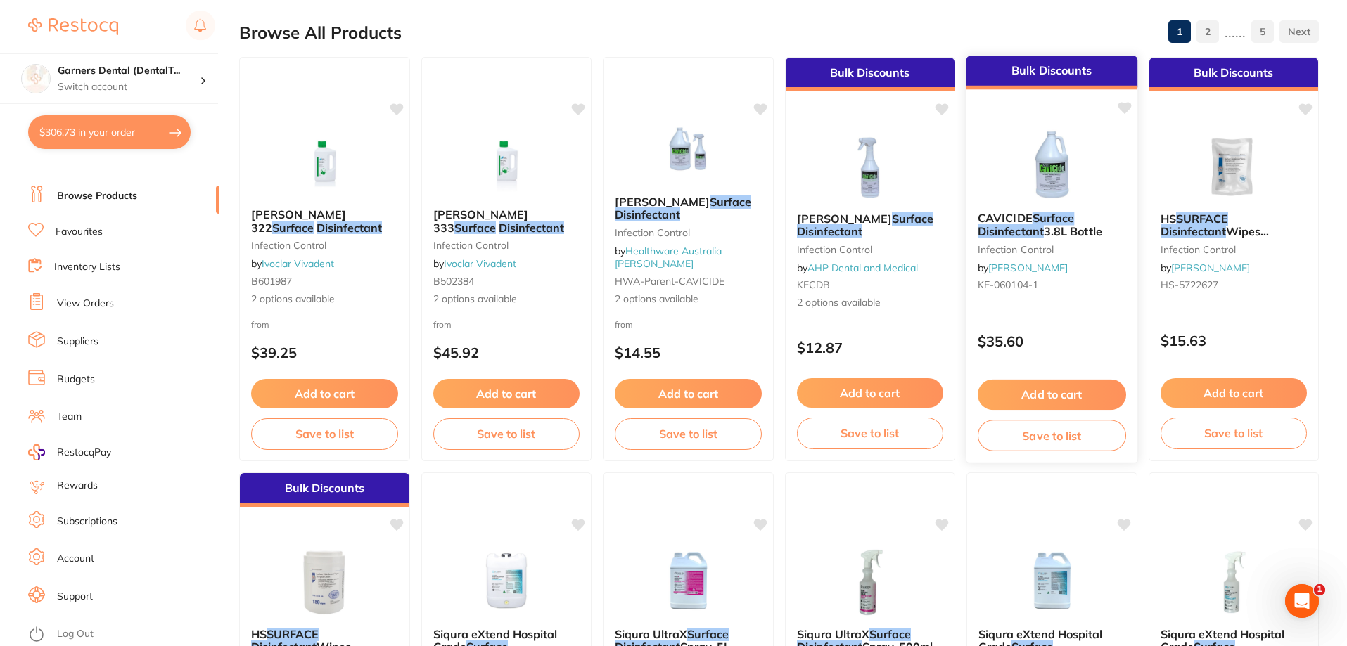
click at [1075, 165] on img at bounding box center [1052, 164] width 92 height 71
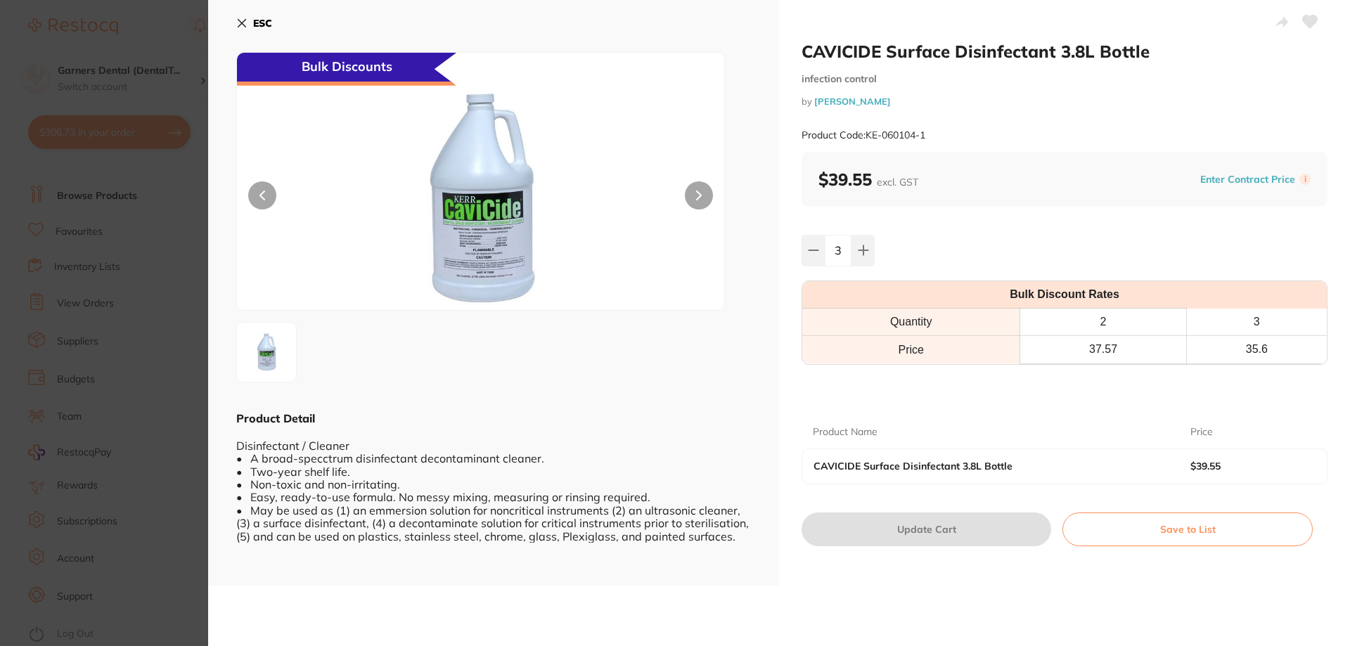
click at [238, 20] on icon at bounding box center [241, 23] width 11 height 11
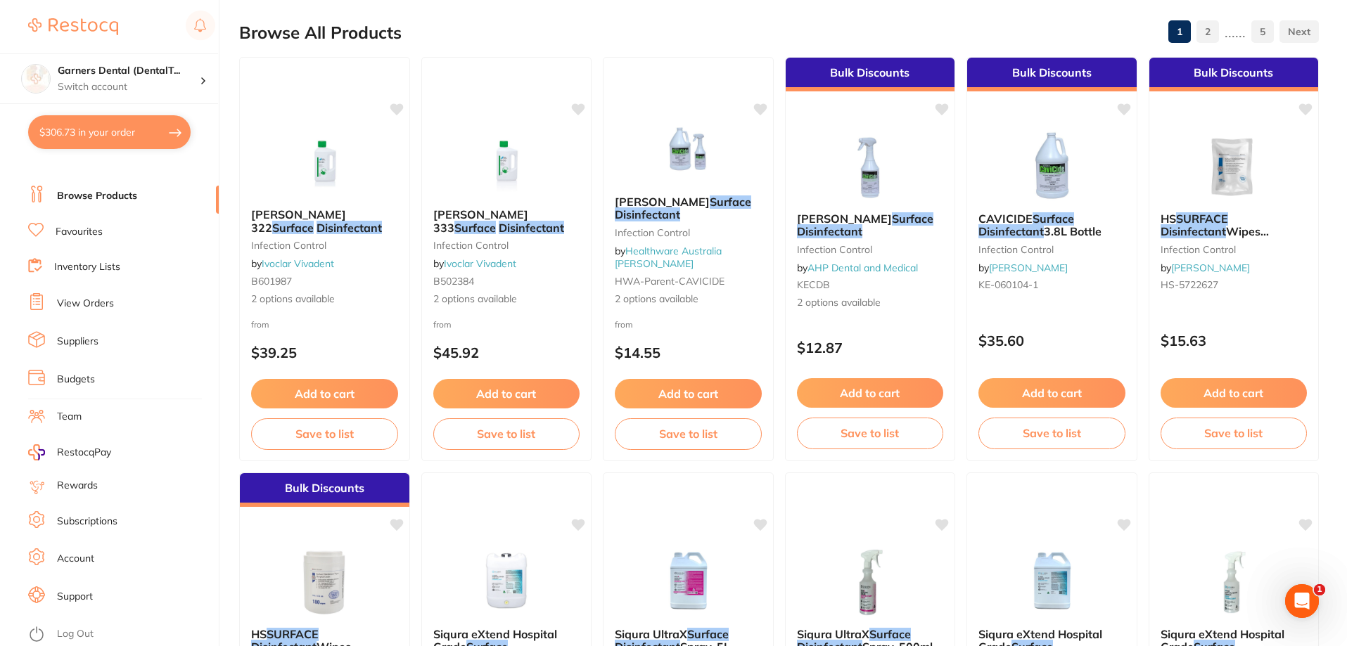
click at [106, 125] on button "$306.73 in your order" at bounding box center [109, 132] width 162 height 34
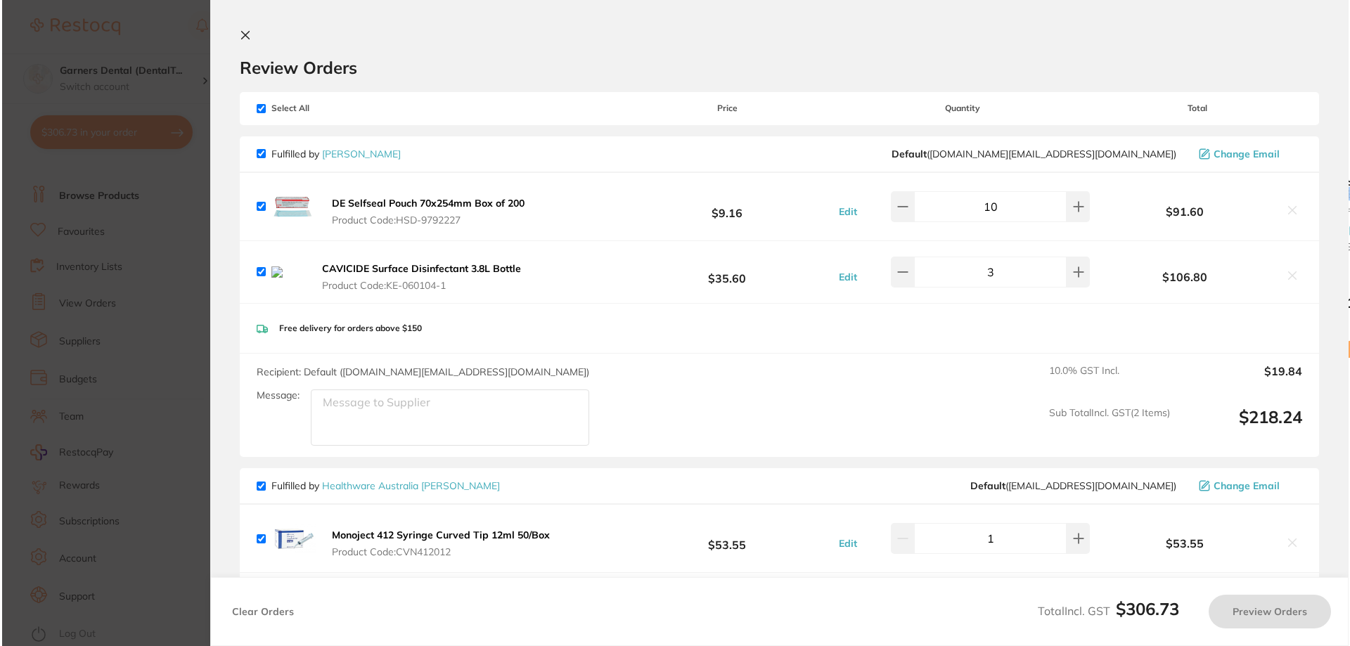
scroll to position [0, 0]
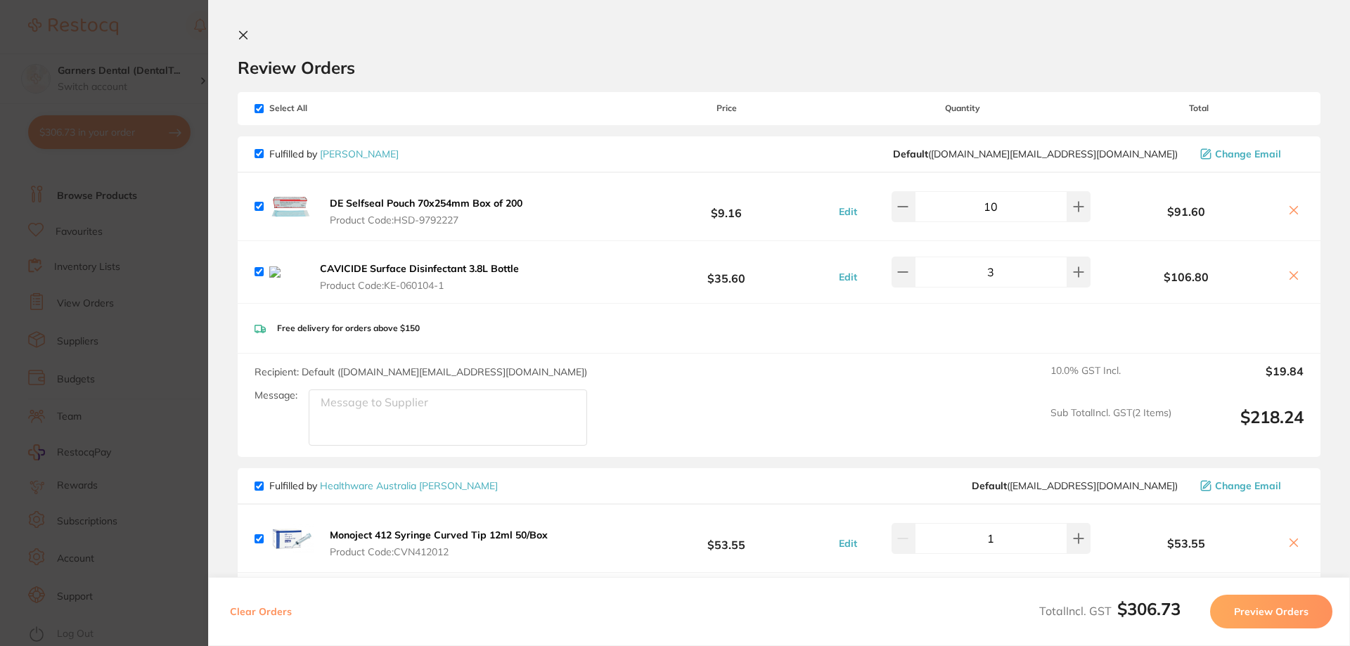
click at [1295, 278] on icon at bounding box center [1293, 275] width 11 height 11
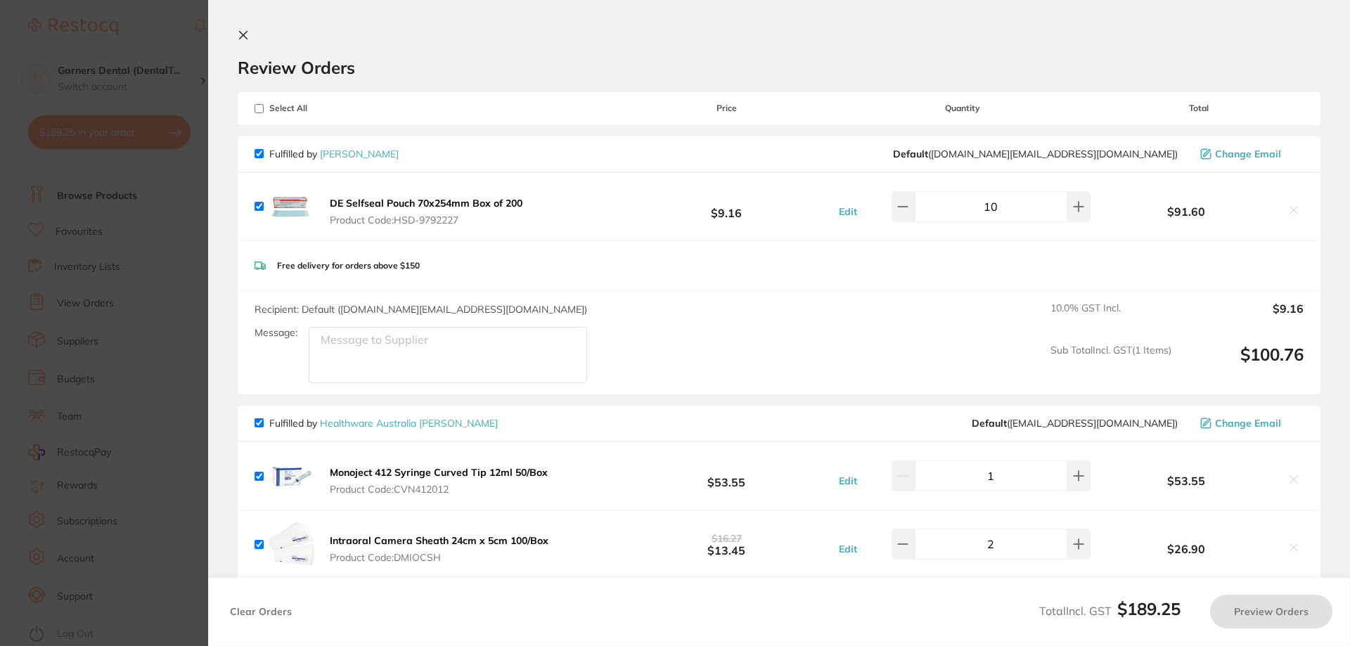
checkbox input "true"
click at [242, 35] on icon at bounding box center [243, 35] width 11 height 11
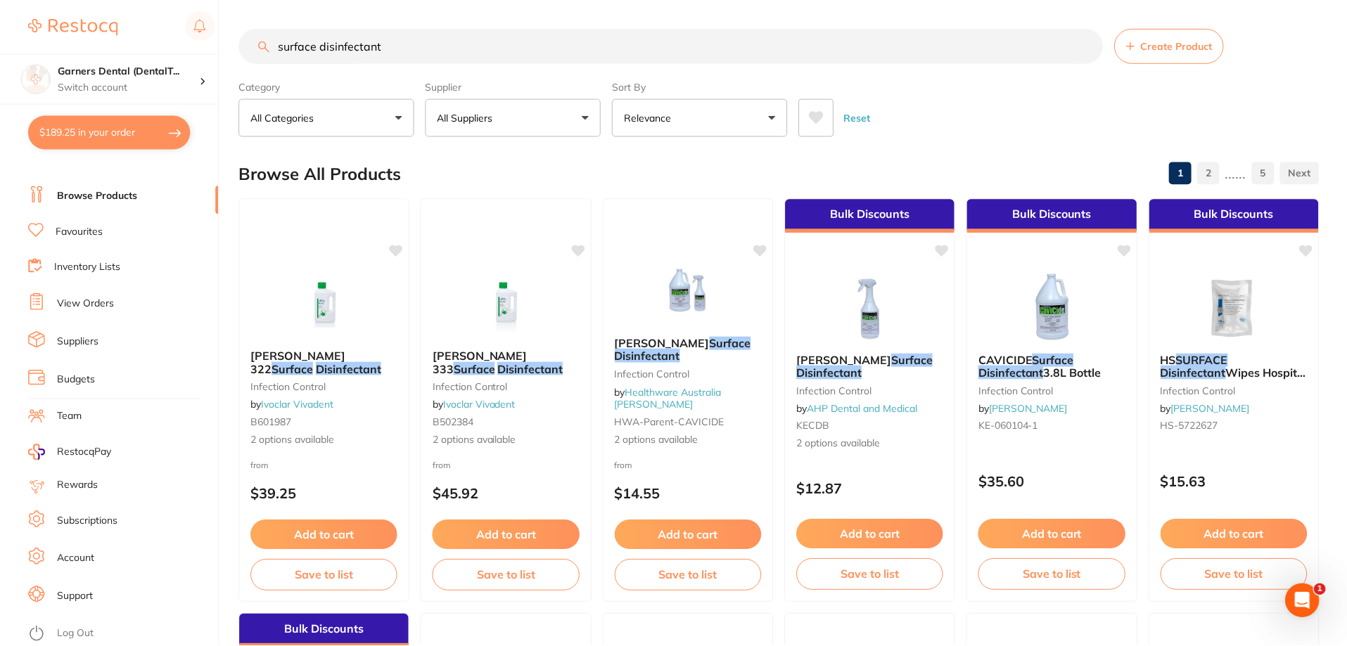
scroll to position [141, 0]
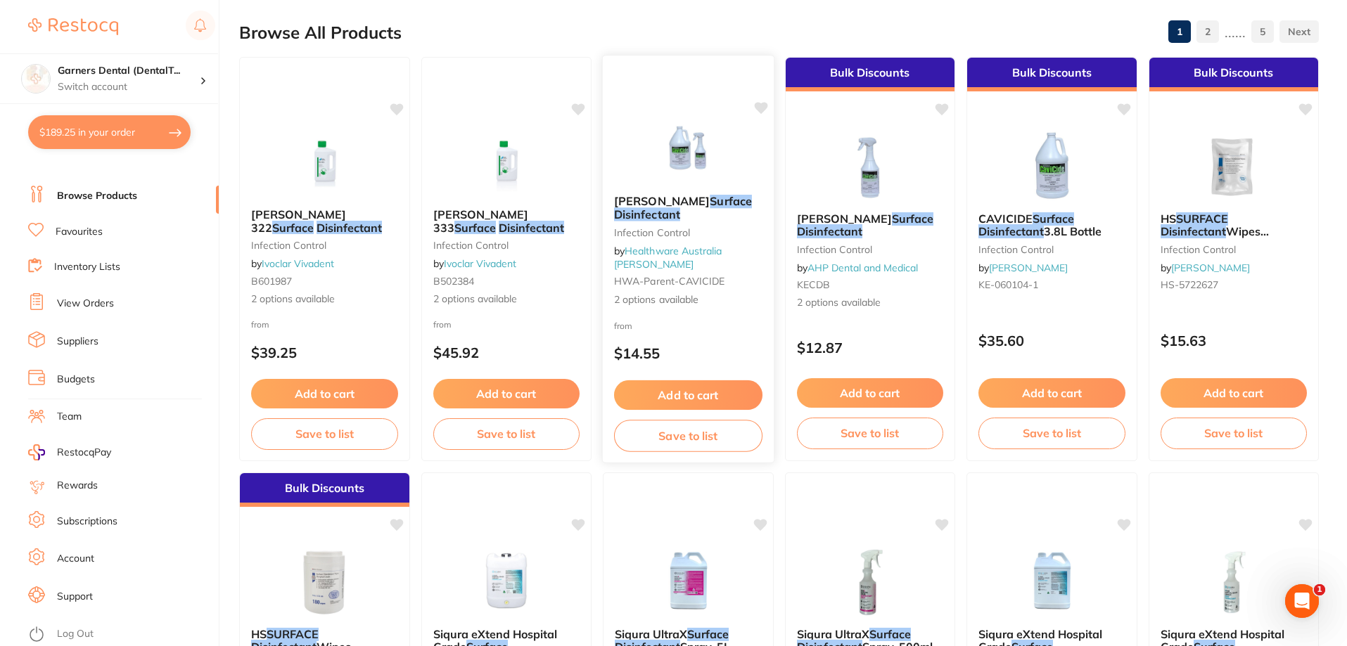
click at [674, 177] on img at bounding box center [688, 148] width 92 height 71
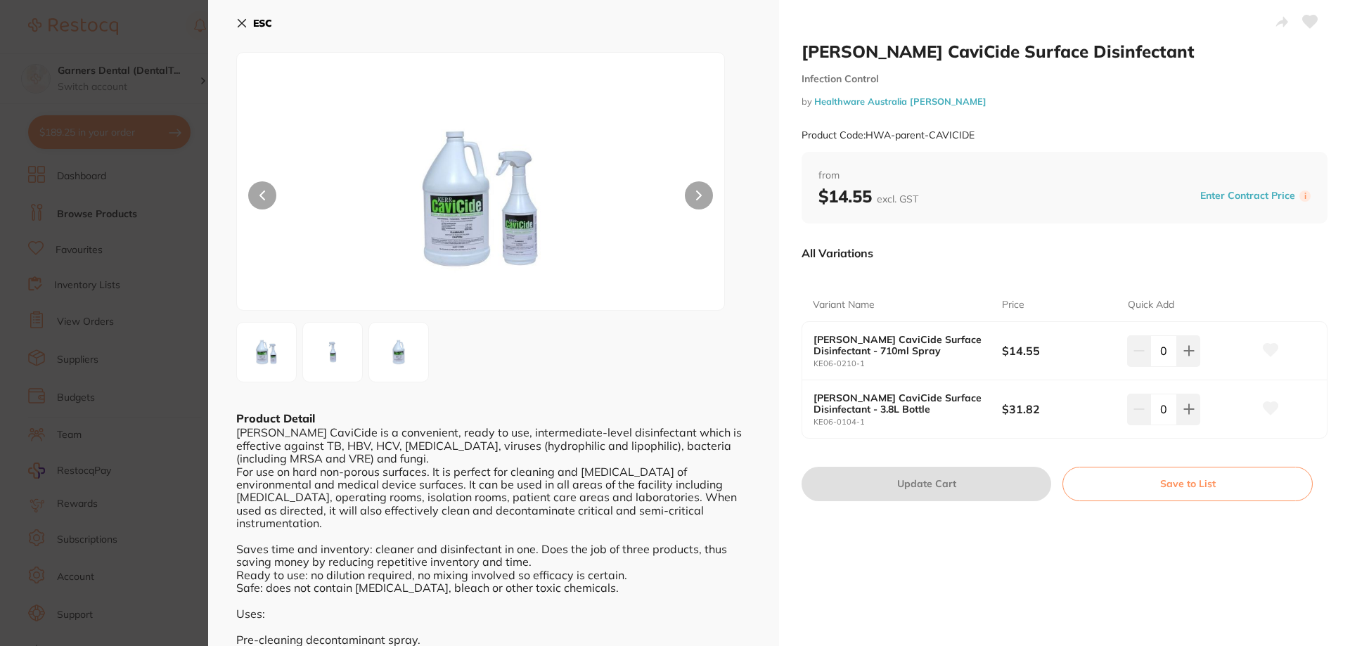
scroll to position [18, 0]
click at [1192, 366] on button at bounding box center [1188, 350] width 23 height 31
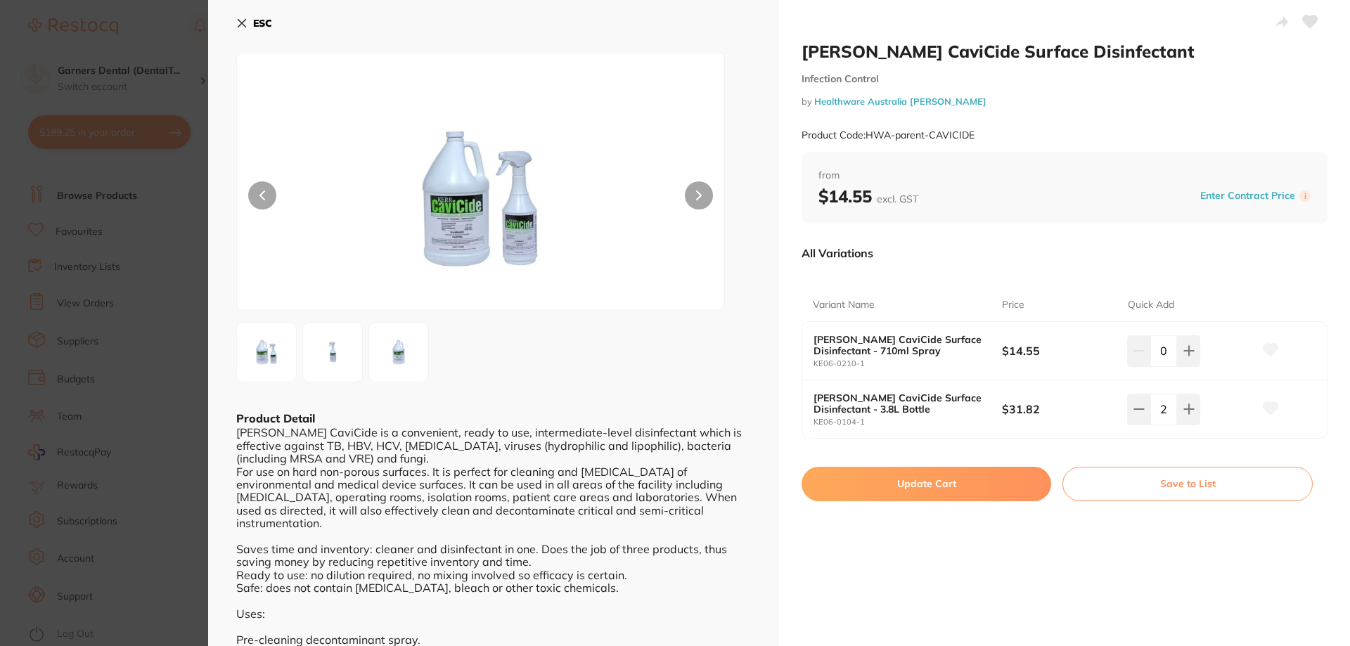
type input "3"
click at [968, 482] on button "Update Cart" at bounding box center [927, 484] width 250 height 34
checkbox input "false"
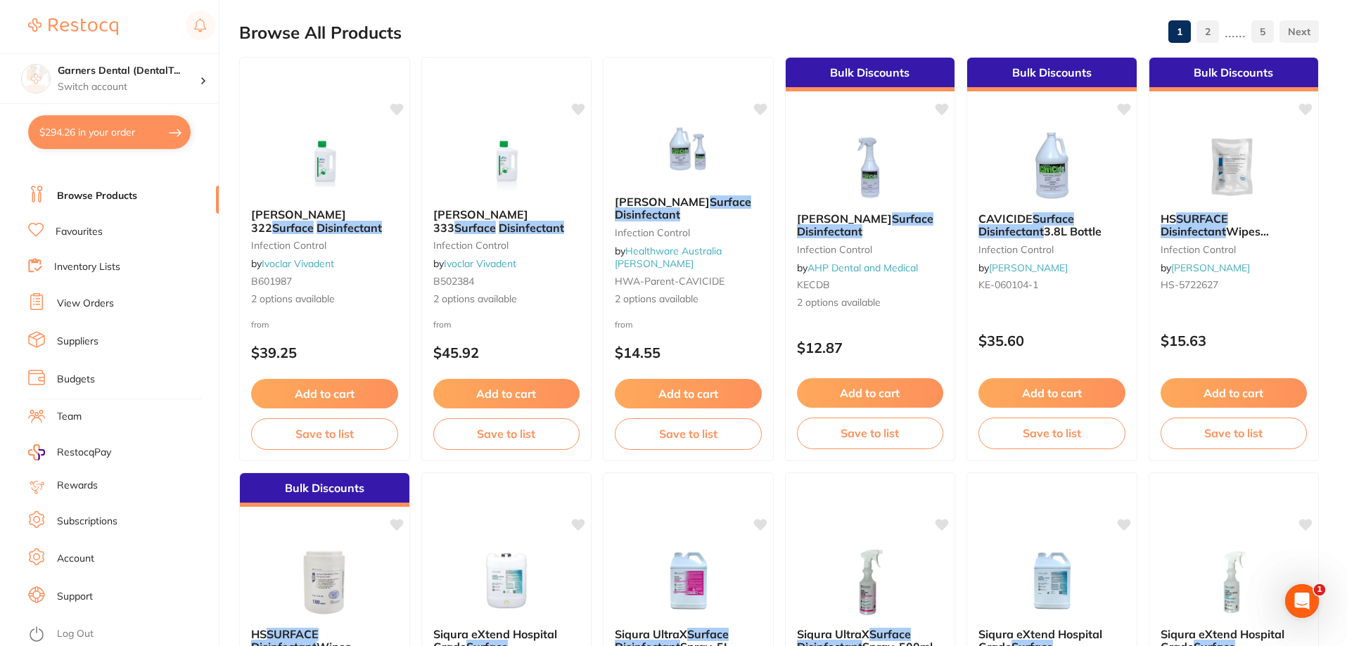
click at [116, 135] on button "$294.26 in your order" at bounding box center [109, 132] width 162 height 34
checkbox input "true"
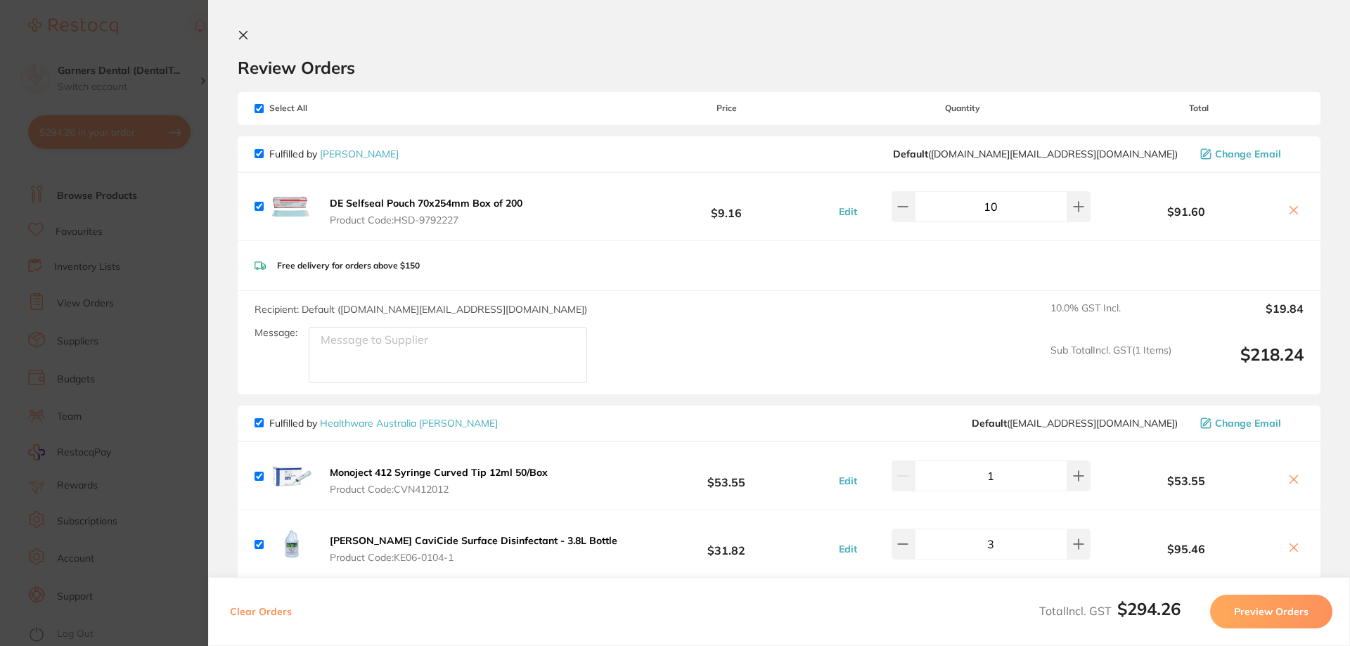
click at [245, 27] on section "Review Orders Your orders are being processed and we will notify you once we ha…" at bounding box center [779, 323] width 1142 height 646
click at [244, 34] on icon at bounding box center [244, 36] width 8 height 8
